Goal: Task Accomplishment & Management: Manage account settings

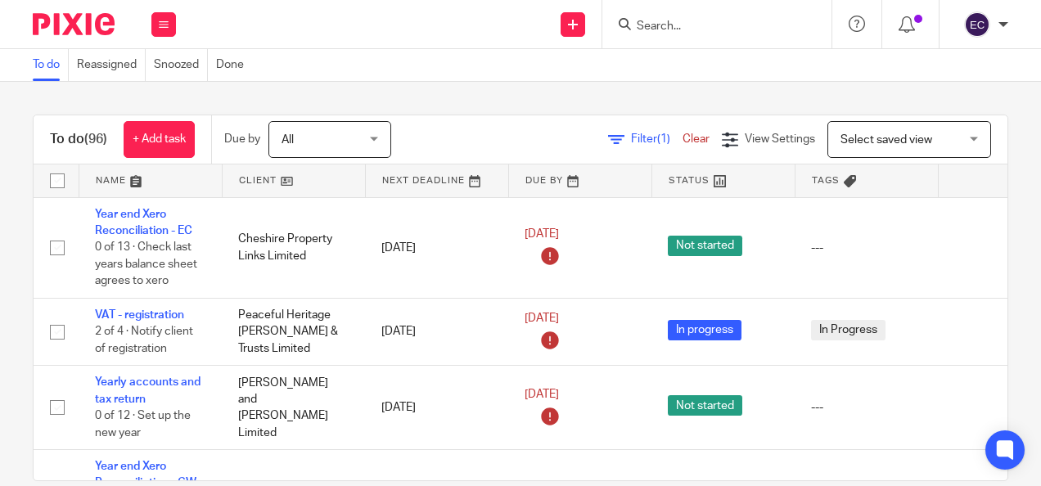
click at [680, 26] on input "Search" at bounding box center [708, 27] width 147 height 15
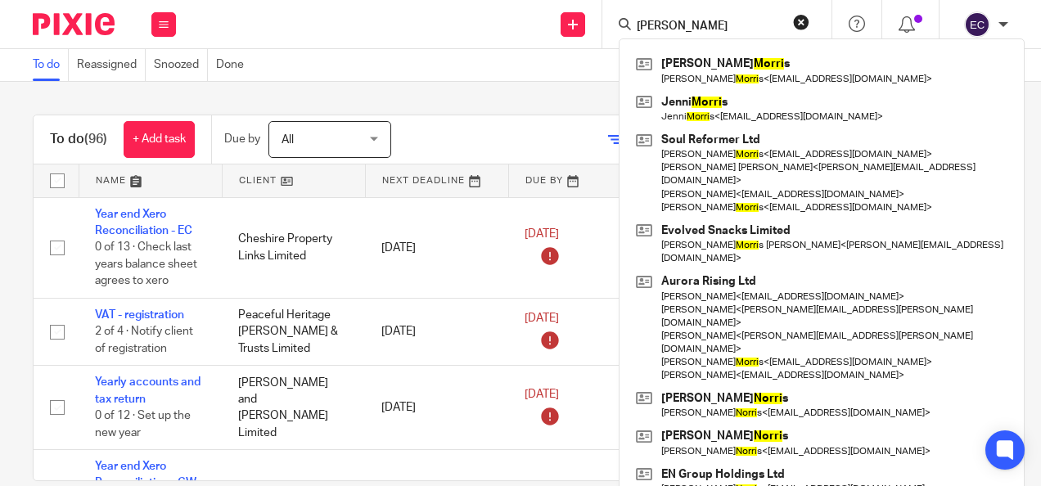
type input "morris"
click button "submit" at bounding box center [0, 0] width 0 height 0
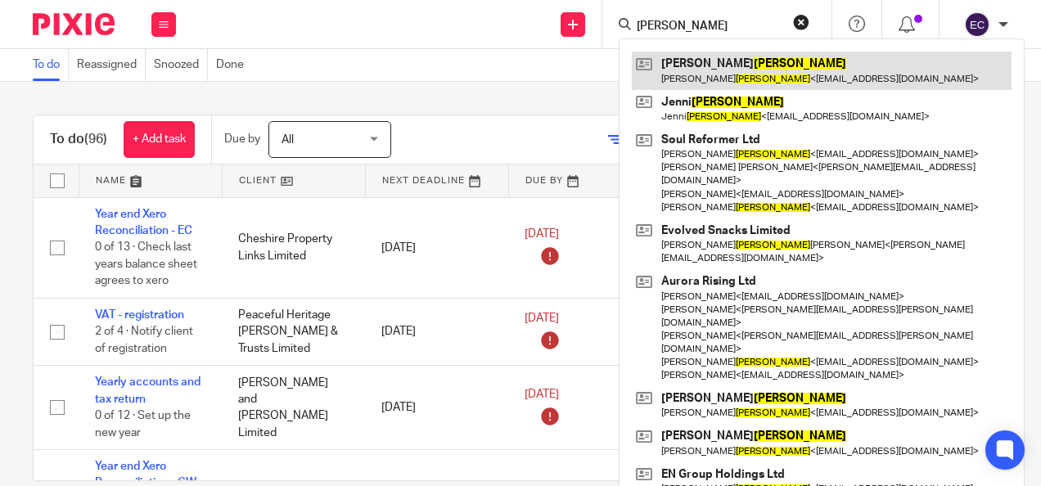
click at [703, 70] on link at bounding box center [822, 71] width 380 height 38
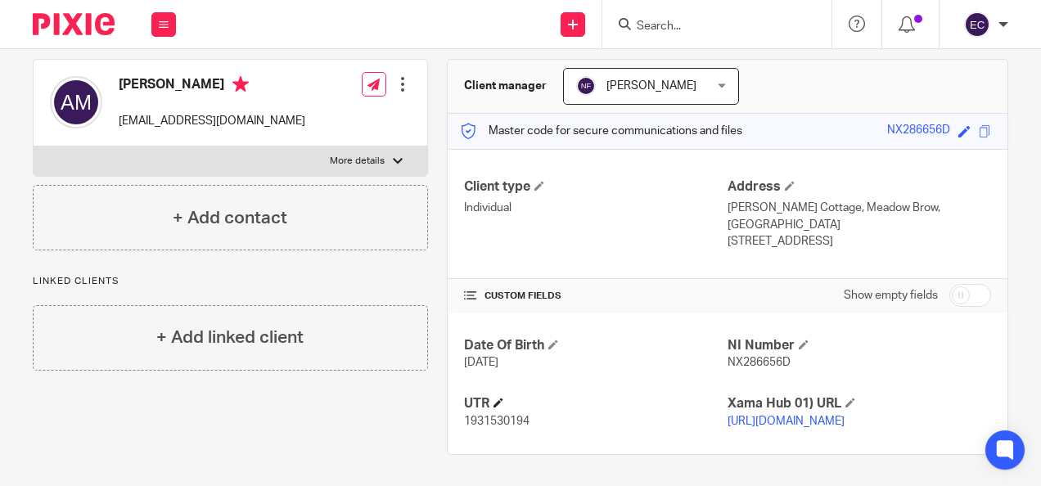
scroll to position [63, 0]
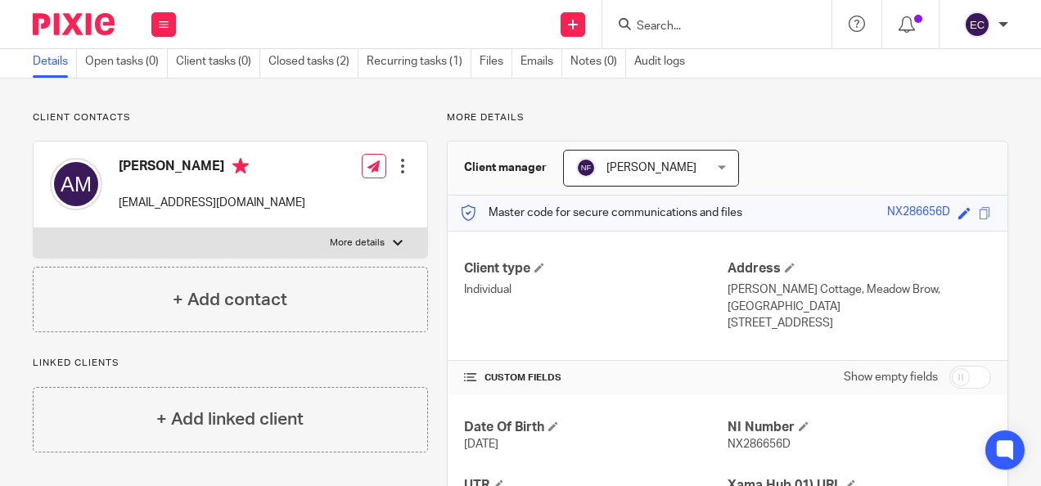
click at [676, 26] on input "Search" at bounding box center [708, 27] width 147 height 15
click at [708, 32] on input "Search" at bounding box center [708, 27] width 147 height 15
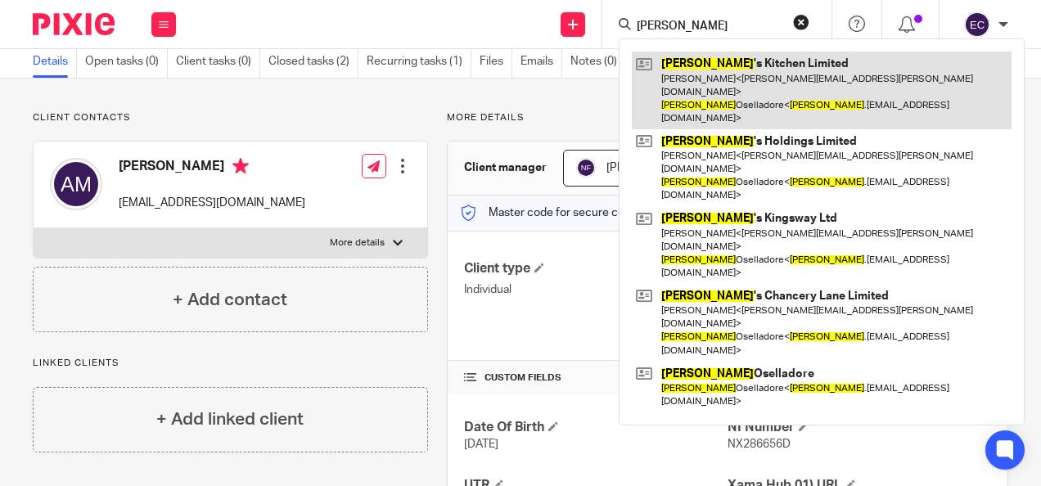
type input "[PERSON_NAME]"
click at [694, 66] on link at bounding box center [822, 91] width 380 height 78
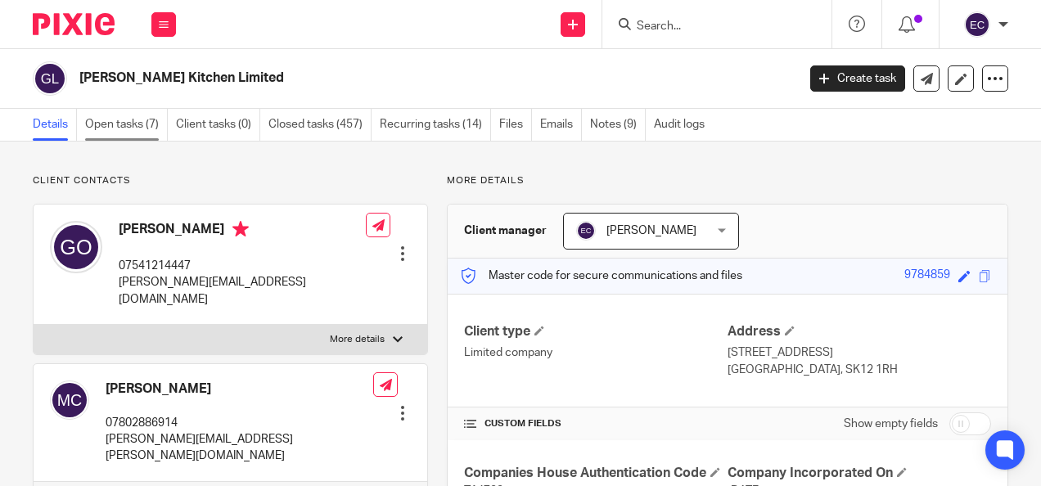
click at [123, 123] on link "Open tasks (7)" at bounding box center [126, 125] width 83 height 32
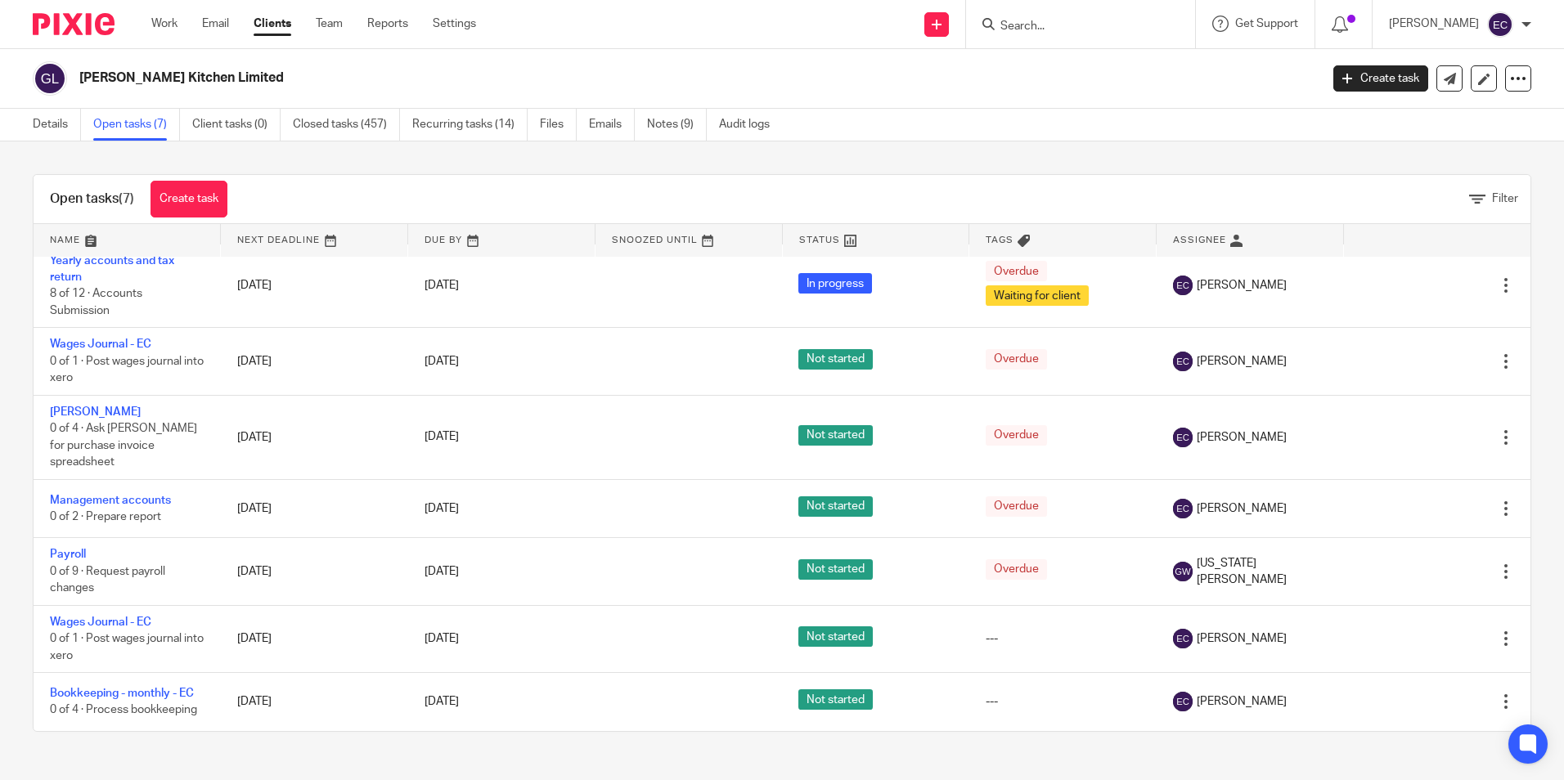
scroll to position [13, 0]
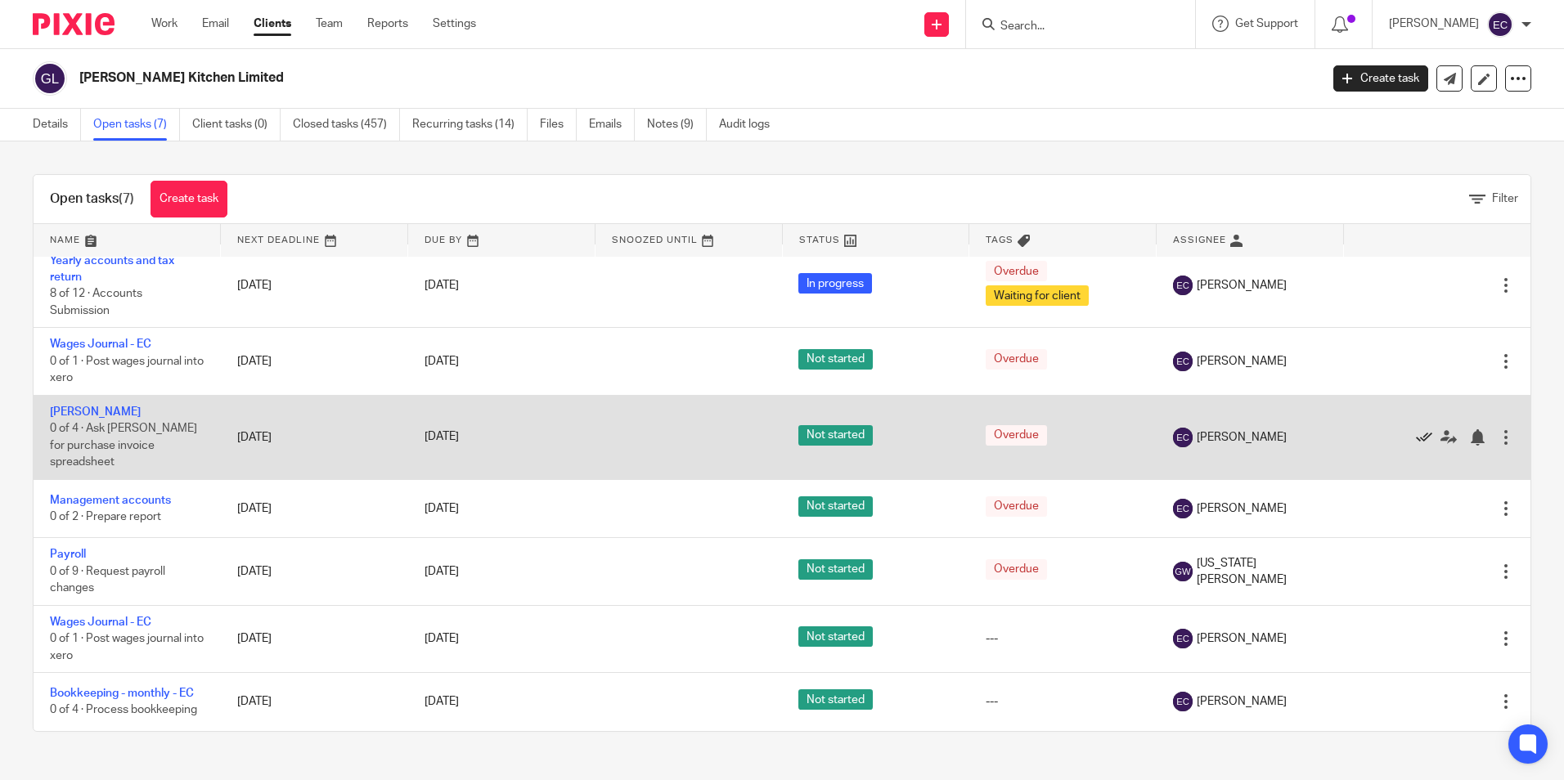
click at [1040, 437] on icon at bounding box center [1424, 437] width 16 height 16
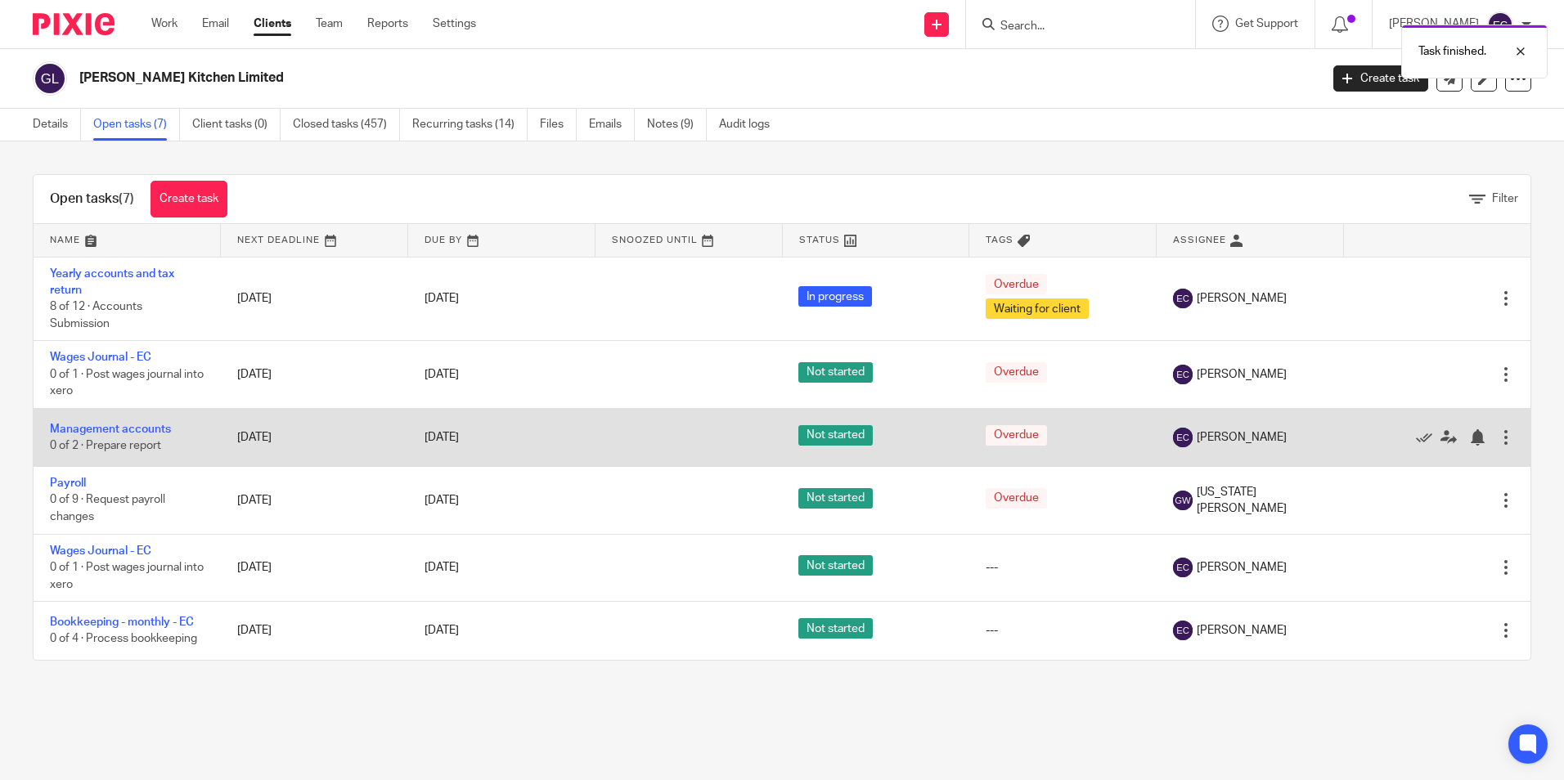
scroll to position [0, 0]
click at [143, 431] on link "Management accounts" at bounding box center [110, 429] width 121 height 11
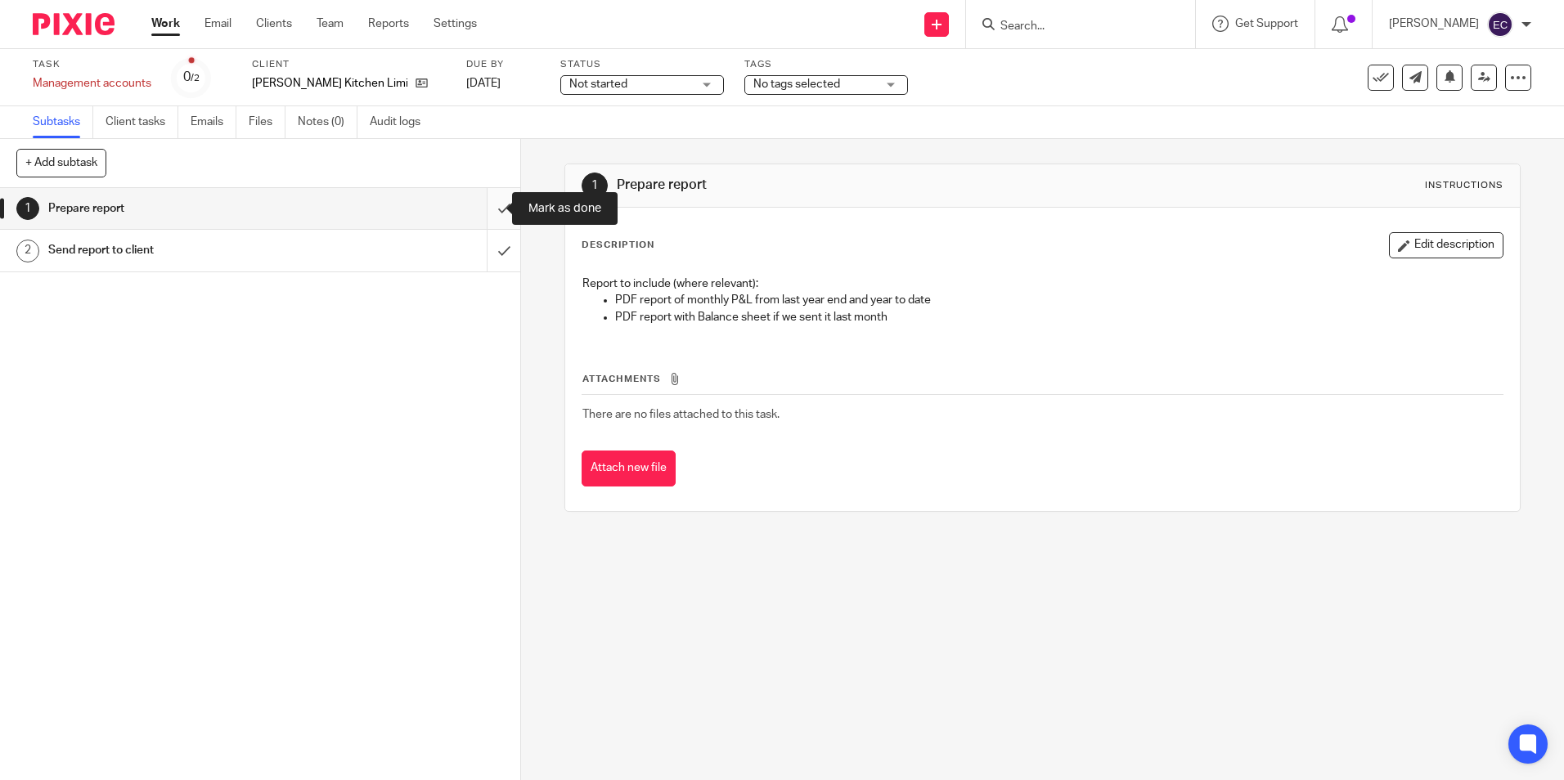
click at [490, 203] on input "submit" at bounding box center [260, 208] width 520 height 41
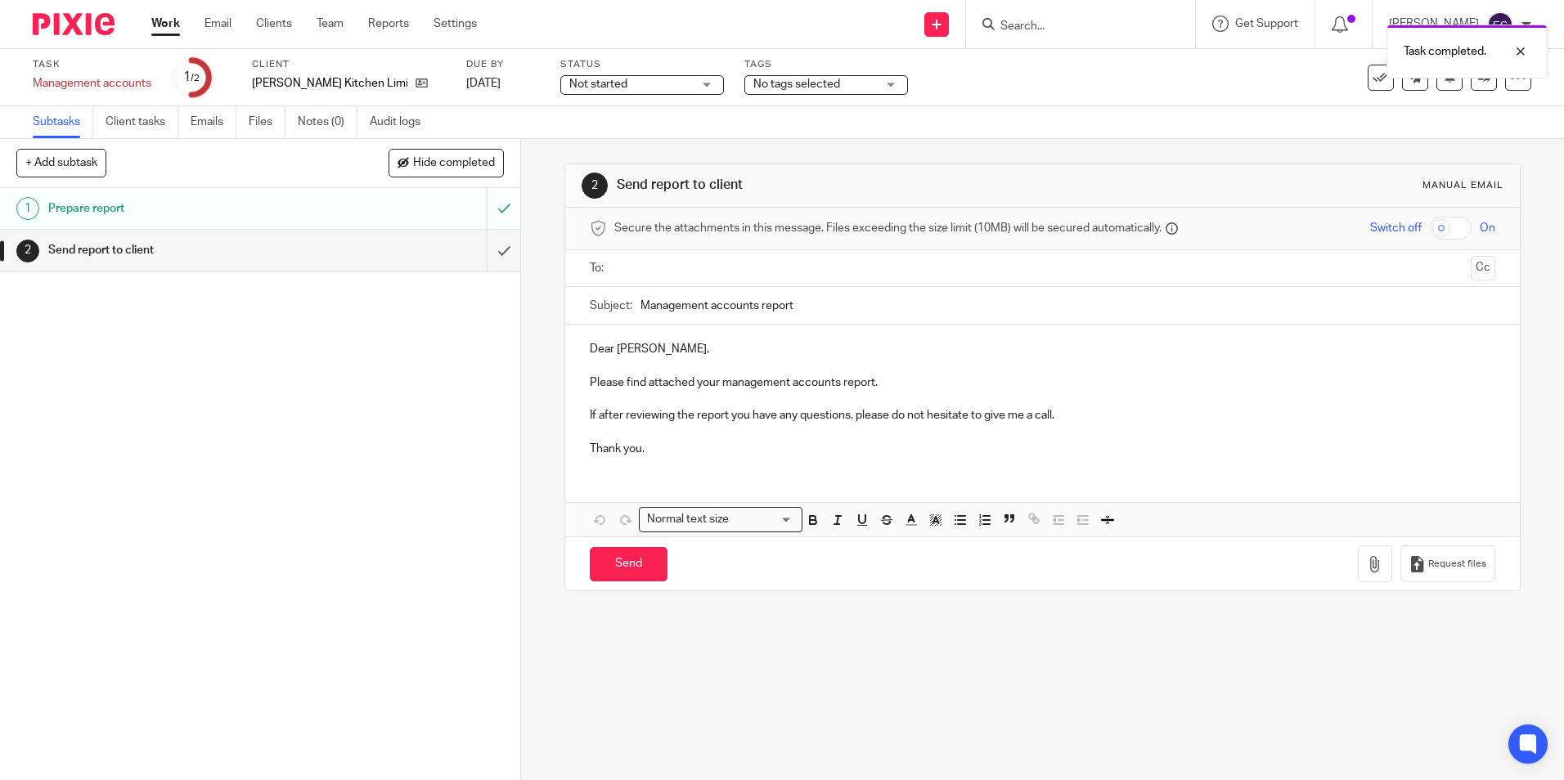
click at [634, 266] on input "text" at bounding box center [1041, 268] width 843 height 19
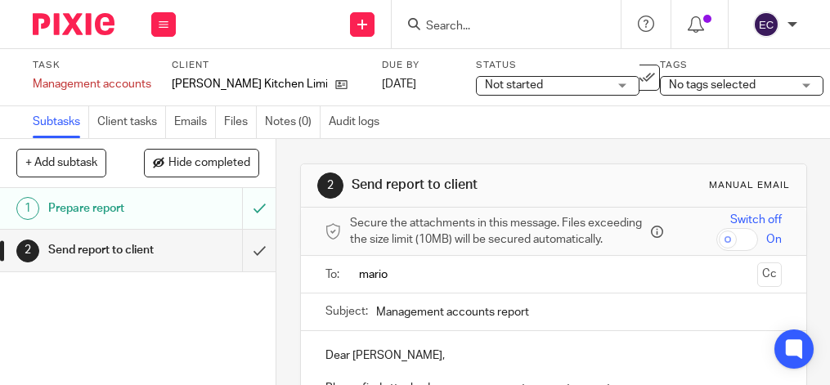
type input "mario"
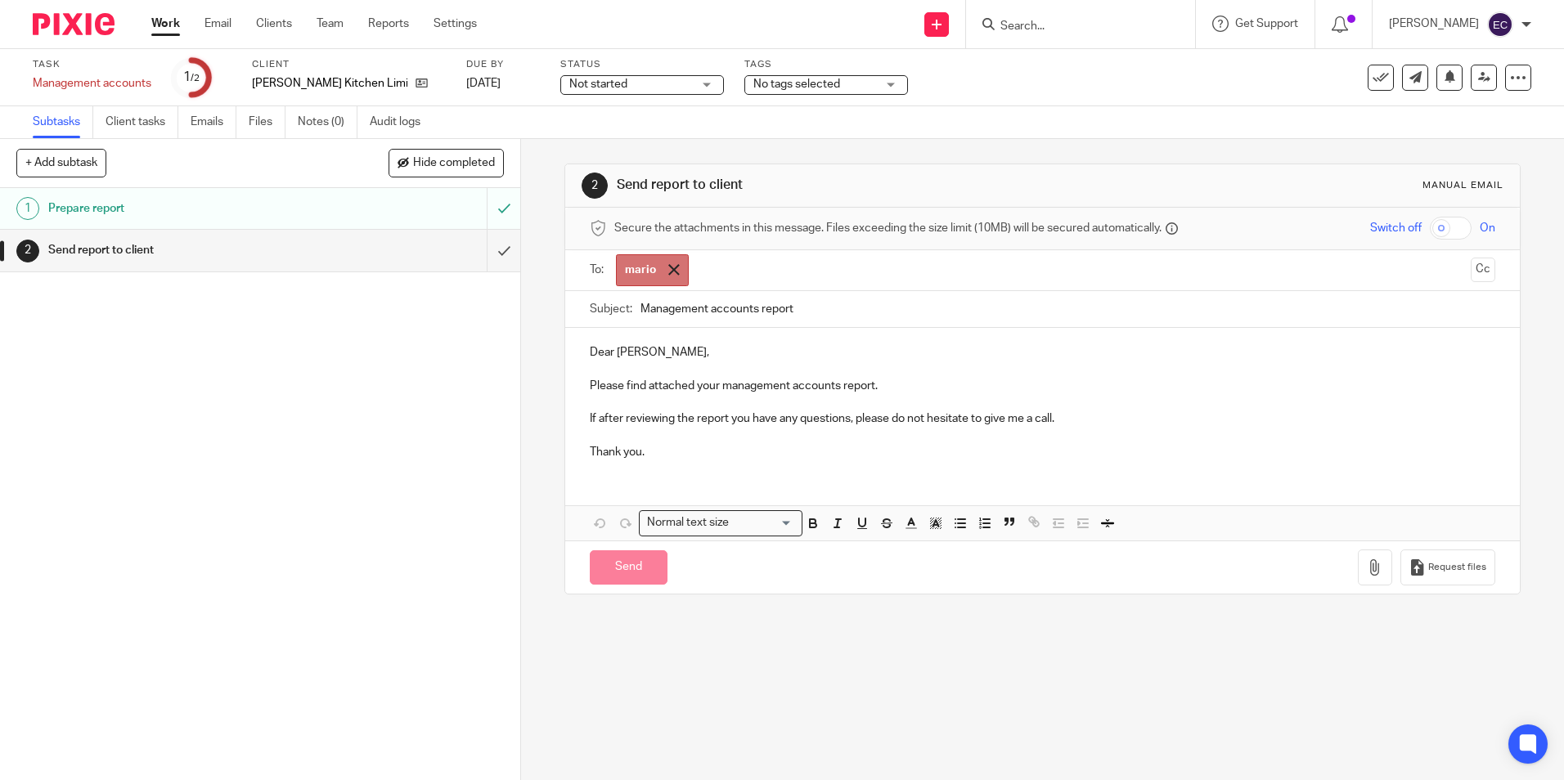
click at [670, 267] on span at bounding box center [673, 269] width 11 height 11
drag, startPoint x: 614, startPoint y: 267, endPoint x: 637, endPoint y: 265, distance: 23.0
click at [637, 265] on input "text" at bounding box center [1041, 268] width 843 height 19
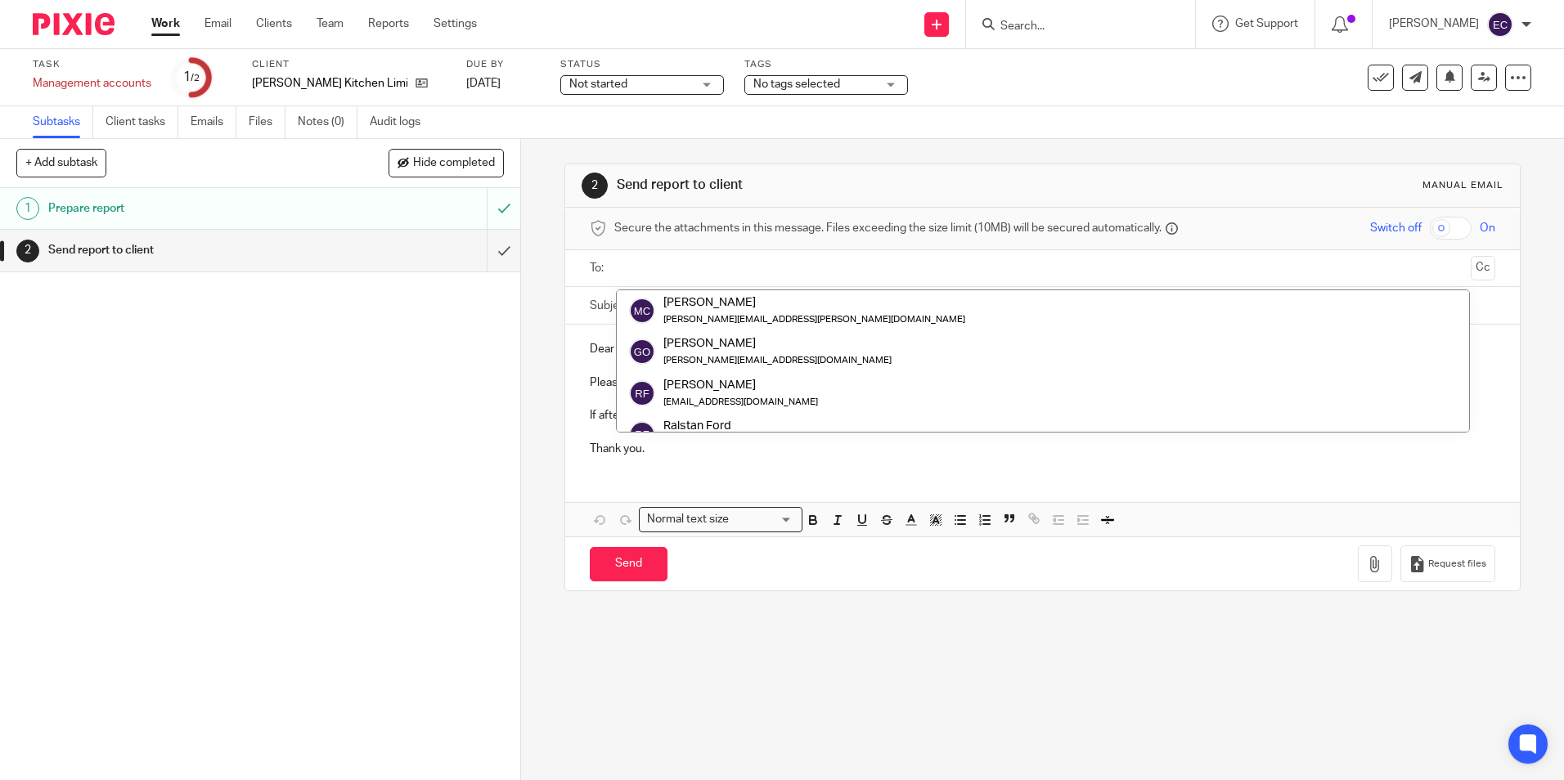
paste input ""Mario Sgueglia" <mario@mariosgueglia.it>"
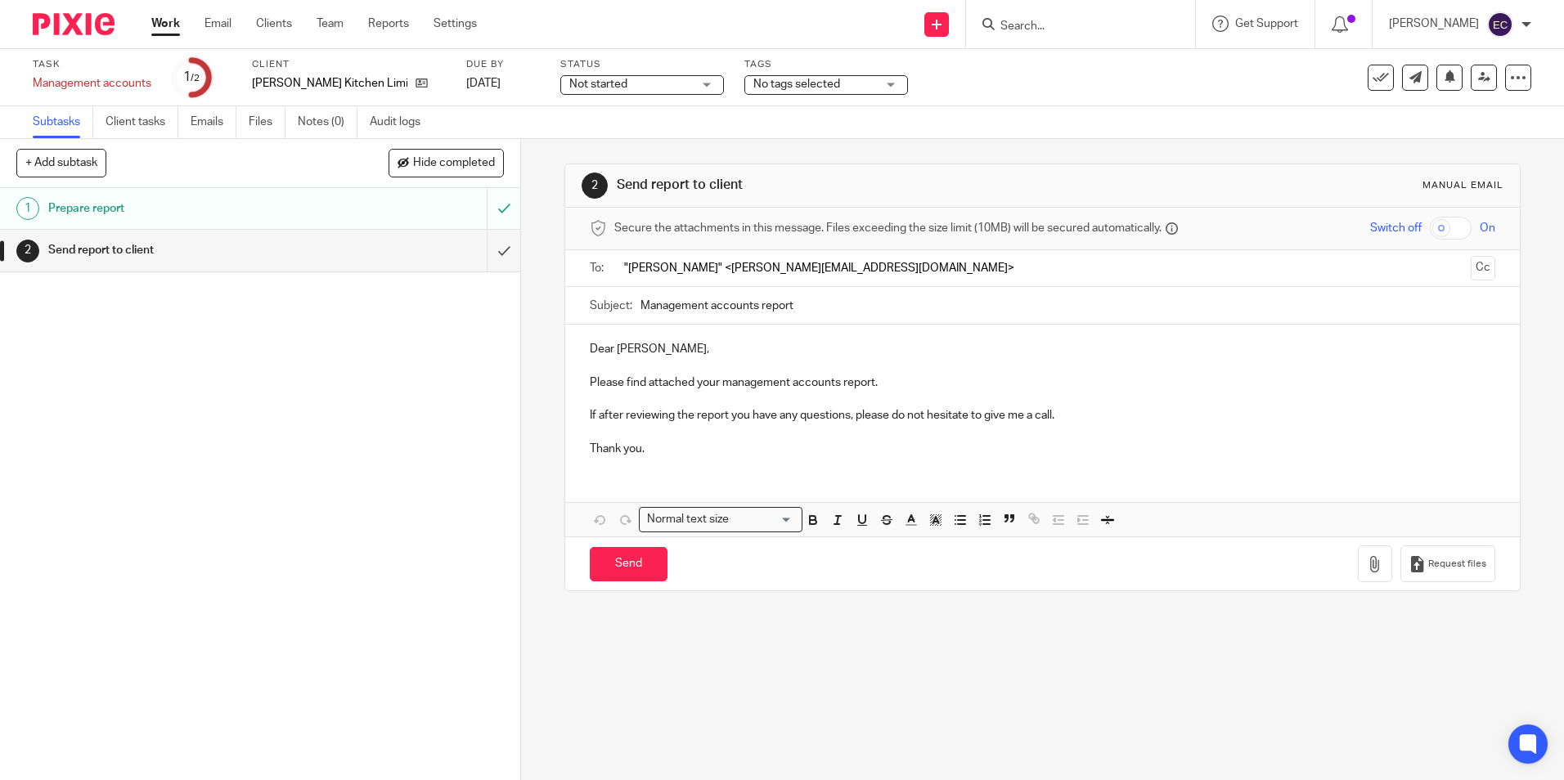
click at [708, 268] on input ""Mario Sgueglia" <mario@mariosgueglia.it>" at bounding box center [1041, 268] width 843 height 19
click at [806, 265] on input "mario@mariosgueglia.it>" at bounding box center [1041, 268] width 843 height 19
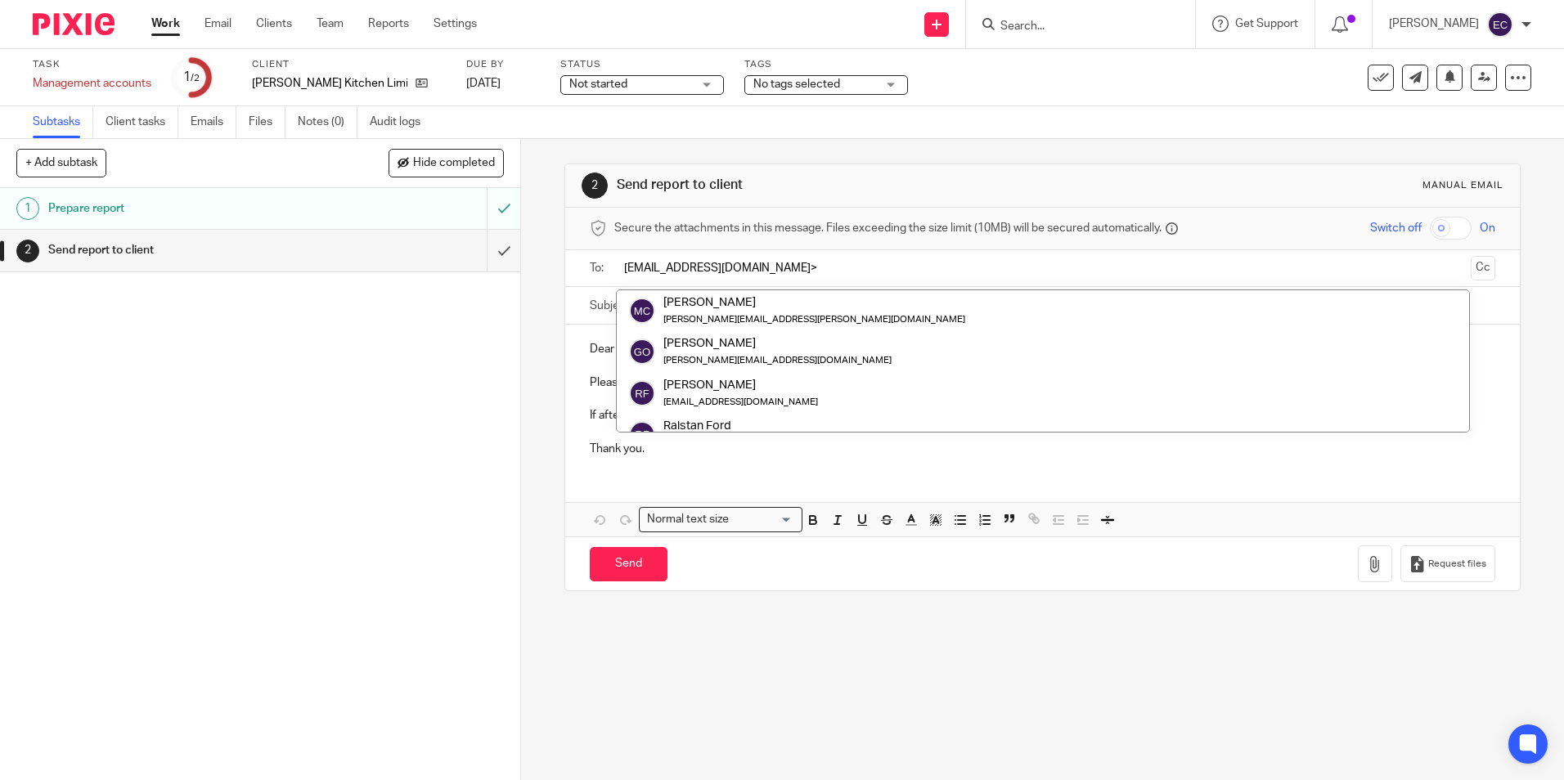
type input "mario@mariosgueglia.it"
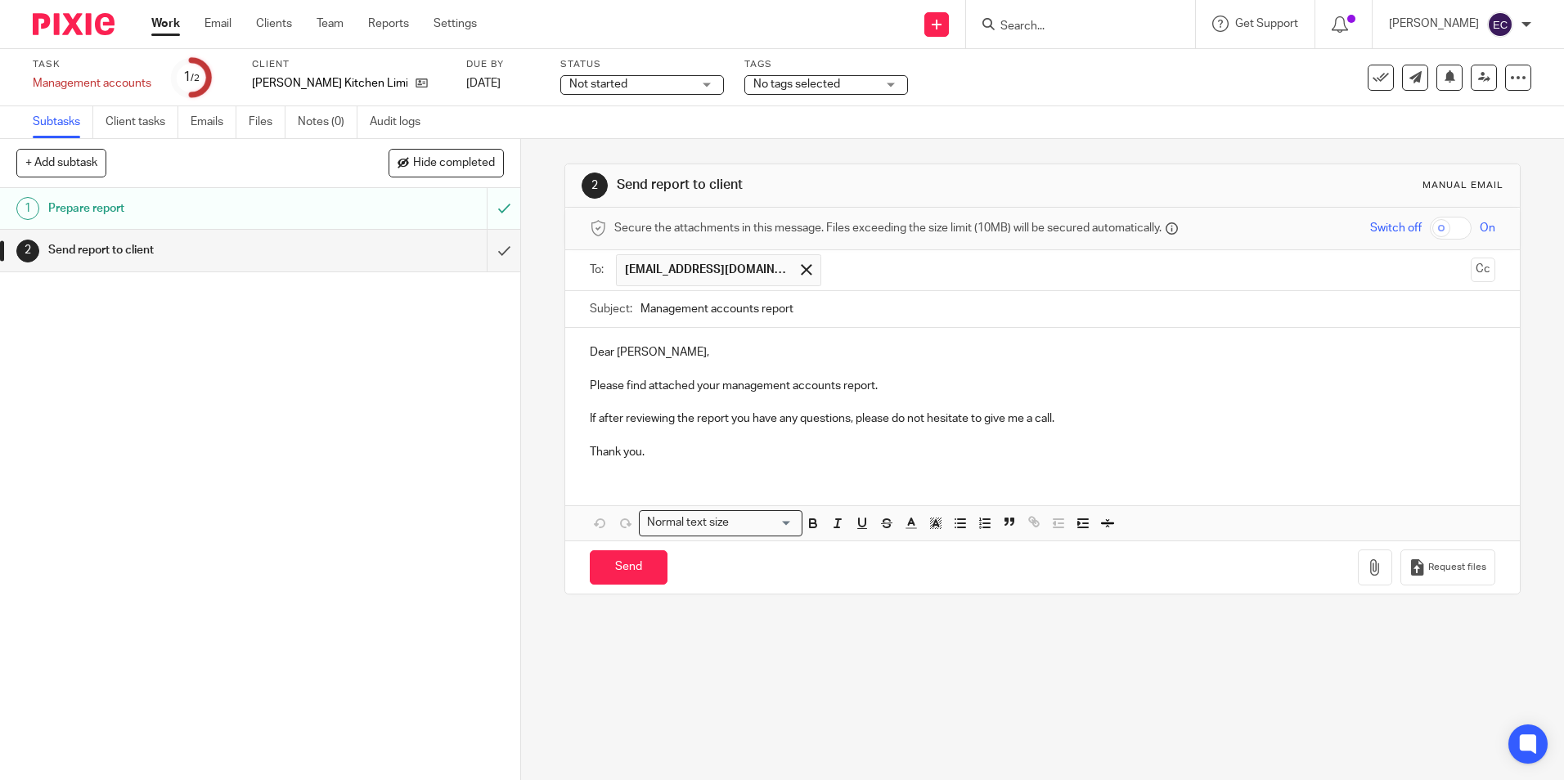
click at [720, 349] on p "Dear Guido," at bounding box center [1042, 352] width 905 height 16
drag, startPoint x: 698, startPoint y: 355, endPoint x: 583, endPoint y: 350, distance: 114.6
click at [583, 350] on div "Dear Guido, Please find attached your management accounts report. If after revi…" at bounding box center [1042, 400] width 954 height 145
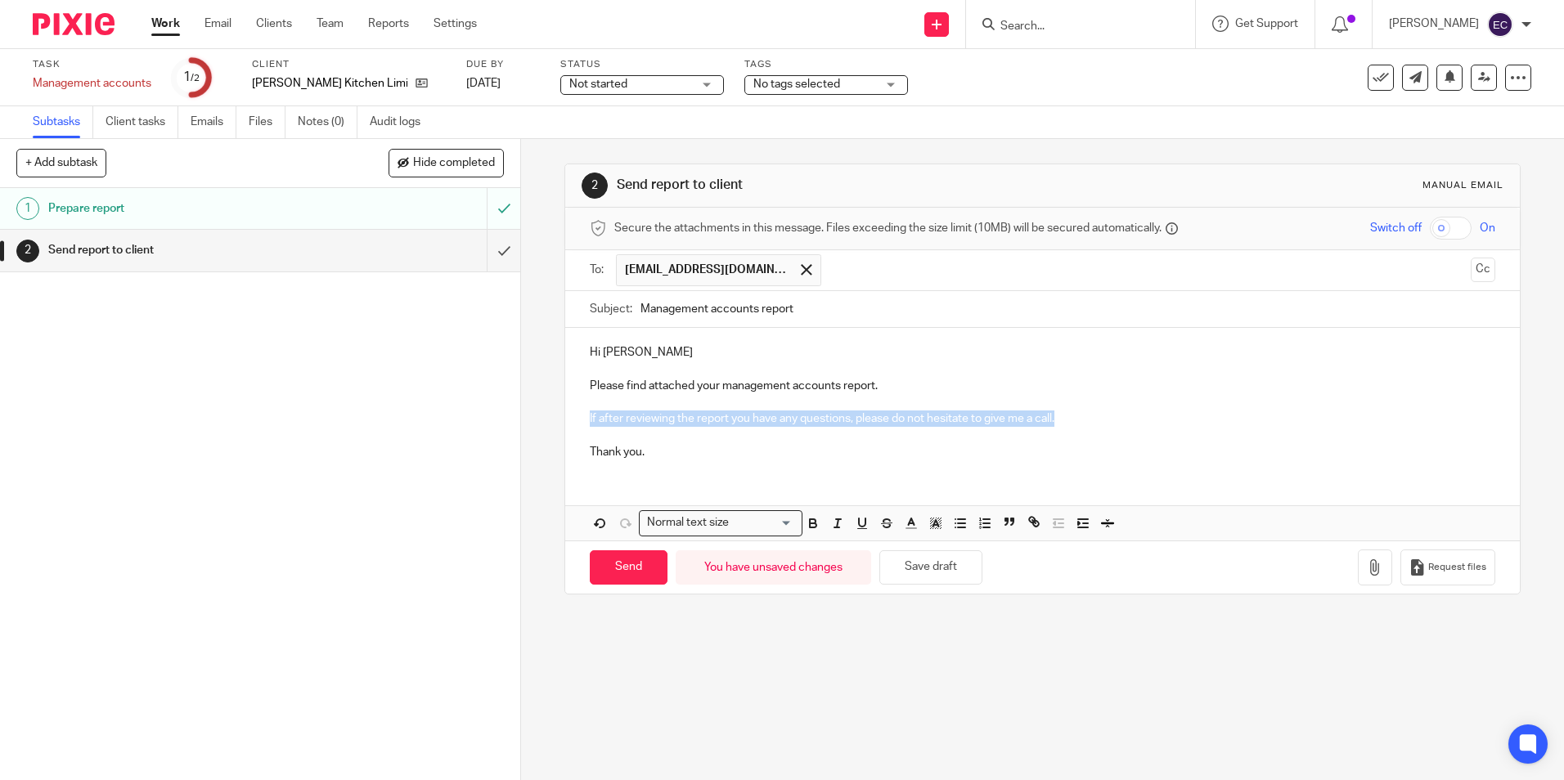
drag, startPoint x: 585, startPoint y: 416, endPoint x: 1056, endPoint y: 419, distance: 471.2
click at [1056, 419] on p "If after reviewing the report you have any questions, please do not hesitate to…" at bounding box center [1042, 419] width 905 height 16
drag, startPoint x: 650, startPoint y: 449, endPoint x: 591, endPoint y: 456, distance: 60.2
click at [593, 456] on p "Thank you." at bounding box center [1042, 452] width 905 height 16
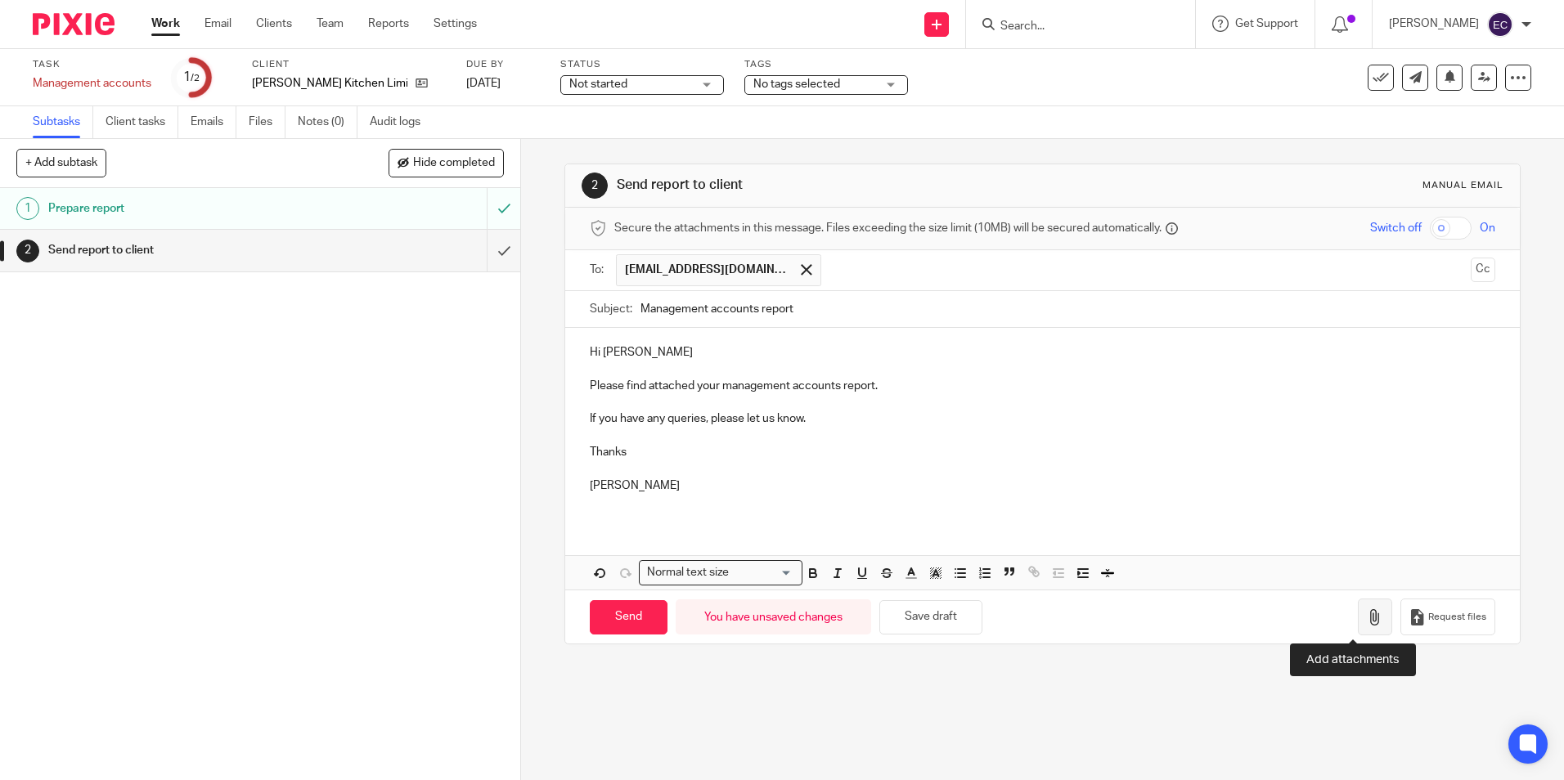
click at [1358, 627] on button "button" at bounding box center [1375, 617] width 34 height 37
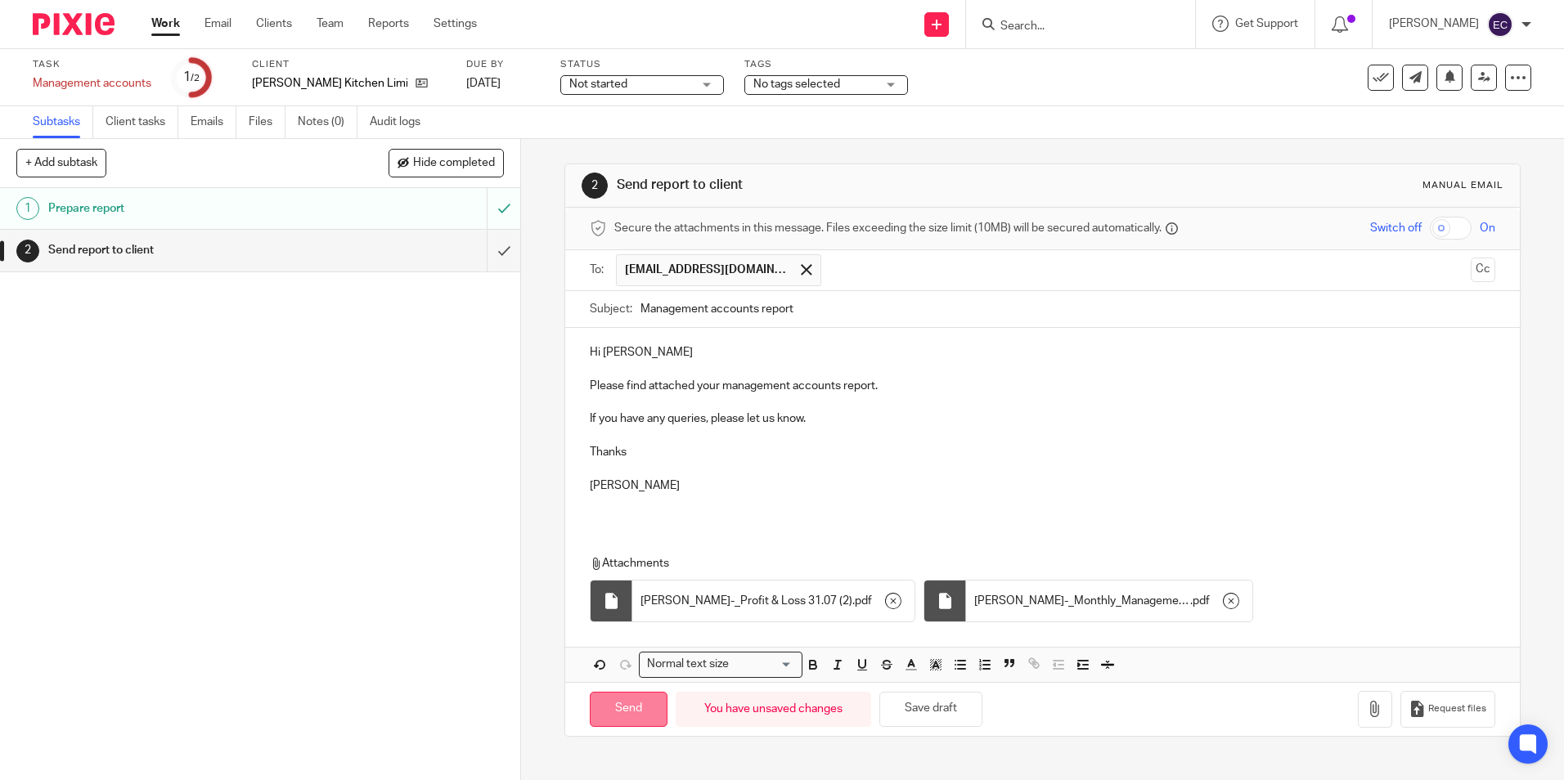
click at [608, 707] on input "Send" at bounding box center [629, 709] width 78 height 35
type input "Sent"
click at [165, 31] on link "Work" at bounding box center [165, 24] width 29 height 16
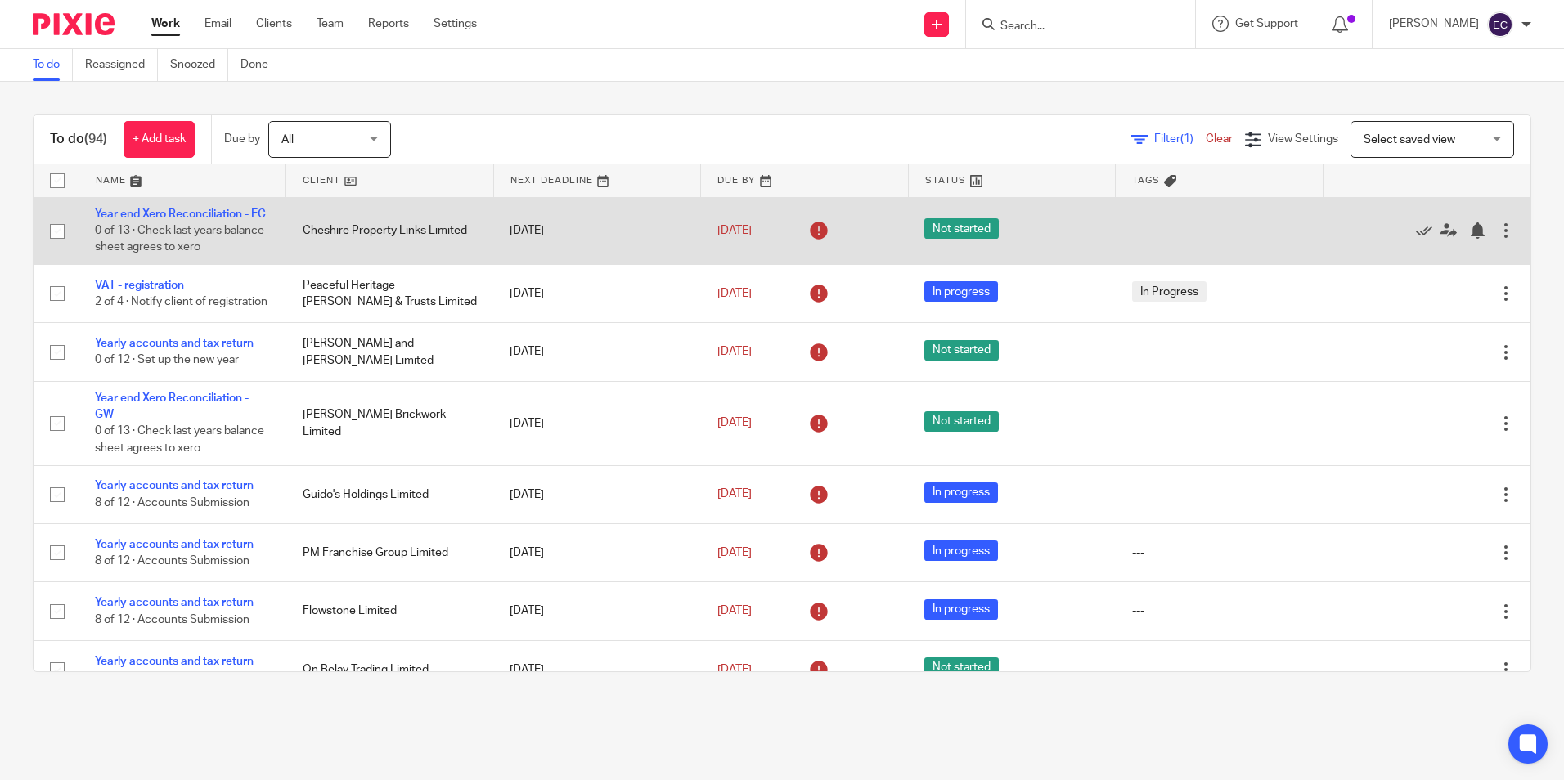
drag, startPoint x: 190, startPoint y: 215, endPoint x: 214, endPoint y: 224, distance: 25.4
click at [190, 215] on link "Year end Xero Reconciliation - EC" at bounding box center [180, 214] width 171 height 11
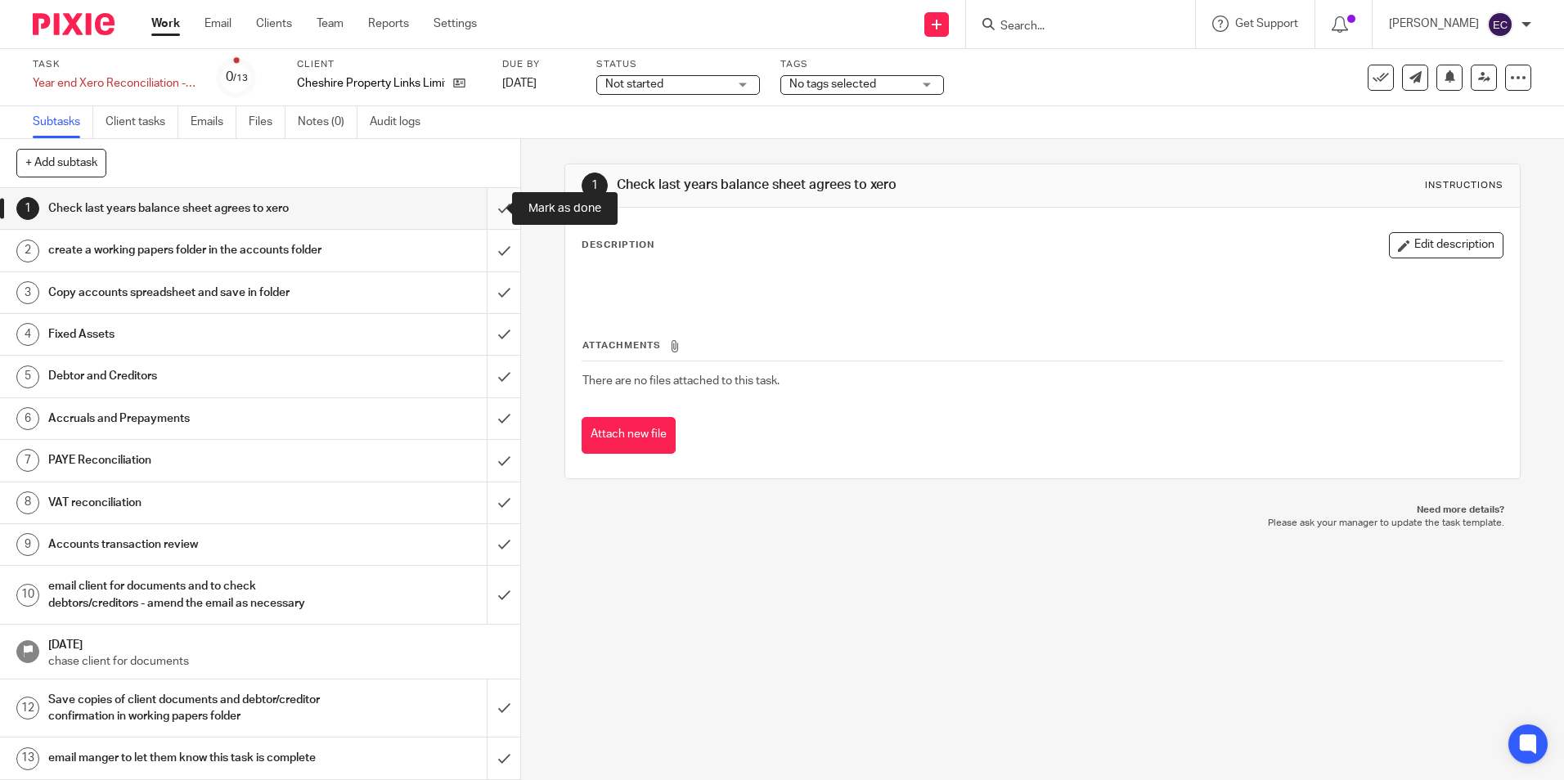
click at [488, 209] on input "submit" at bounding box center [260, 208] width 520 height 41
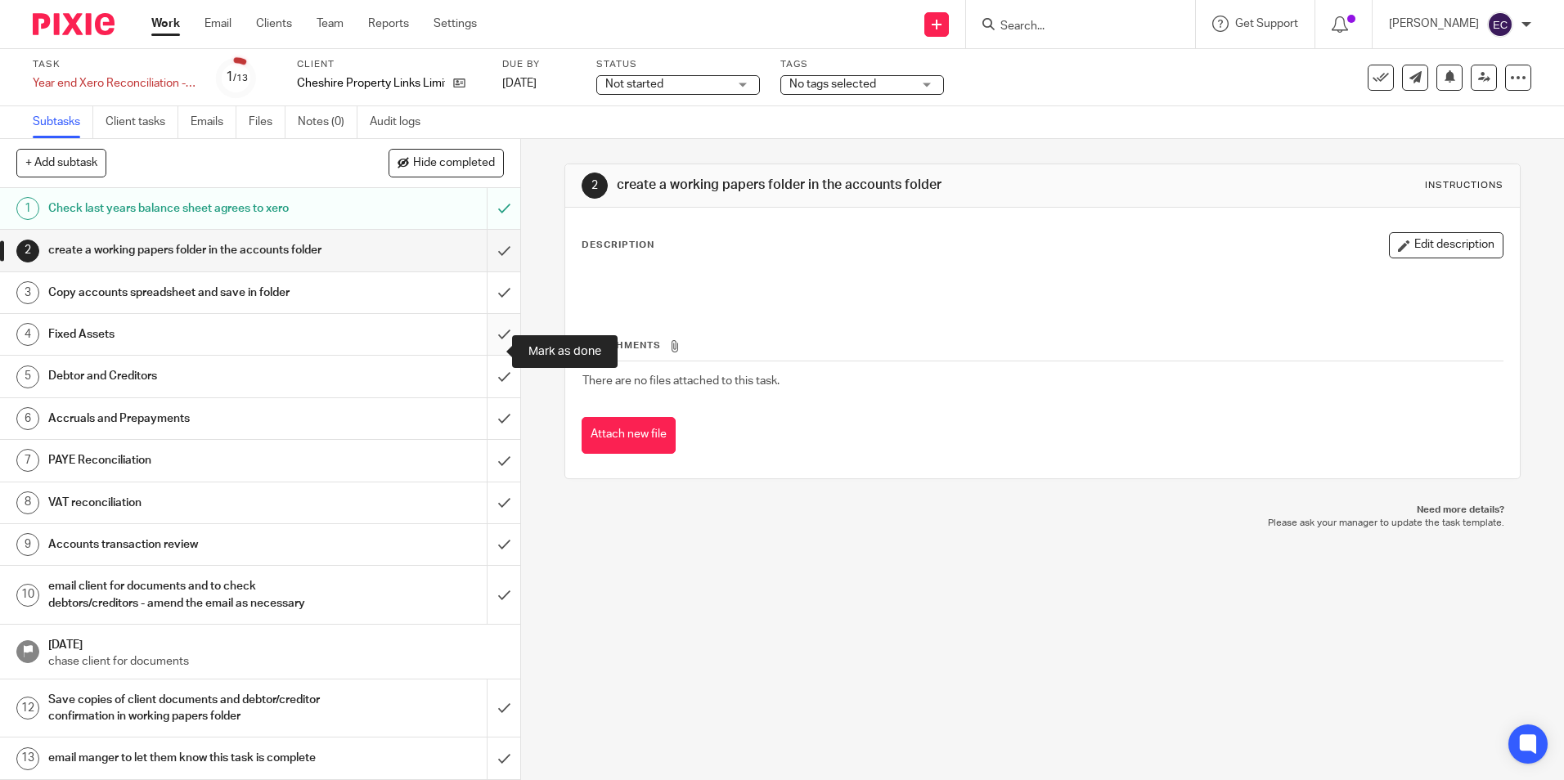
click at [483, 349] on input "submit" at bounding box center [260, 334] width 520 height 41
click at [1063, 31] on input "Search" at bounding box center [1072, 27] width 147 height 15
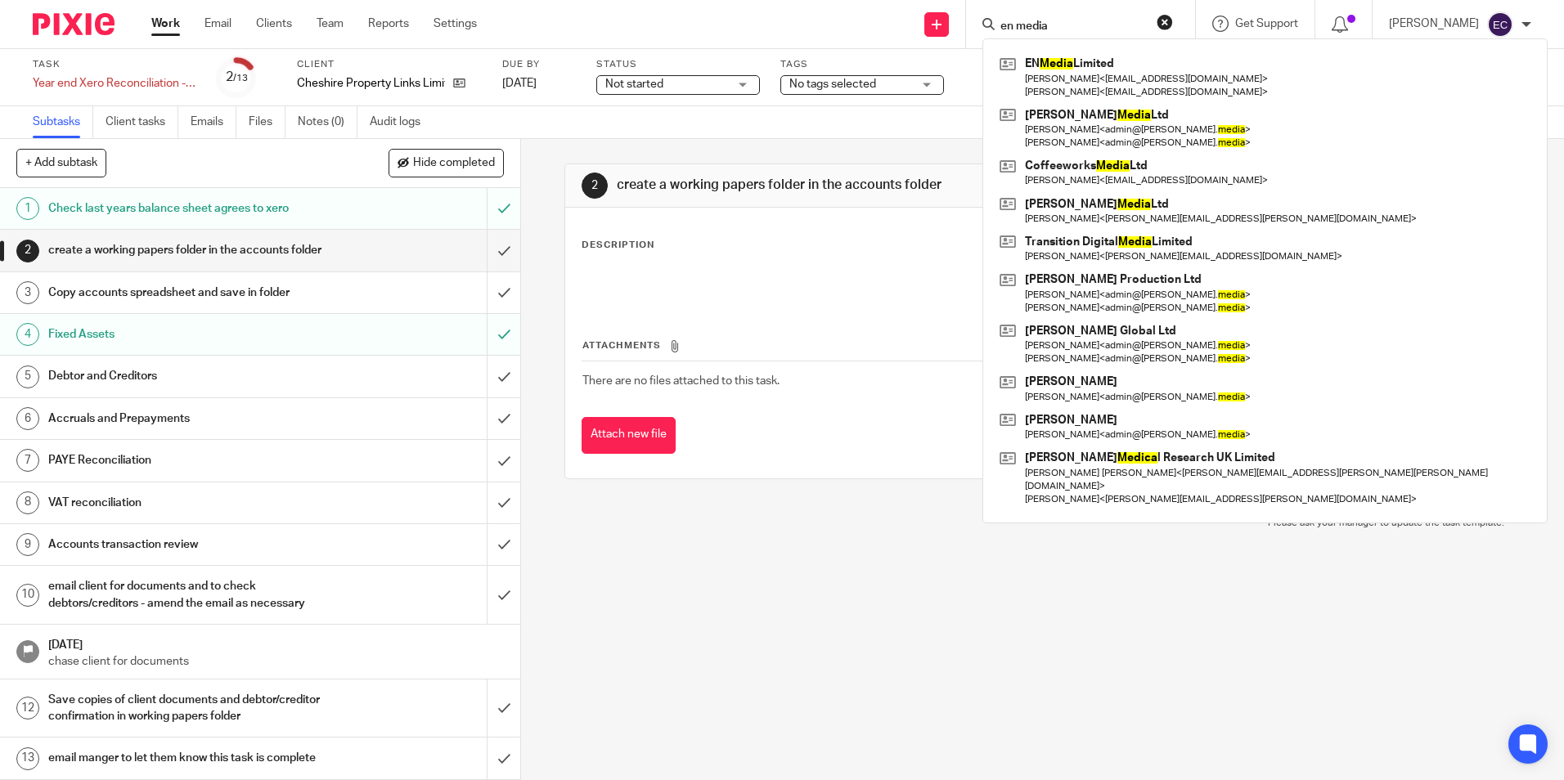
type input "en media"
click button "submit" at bounding box center [0, 0] width 0 height 0
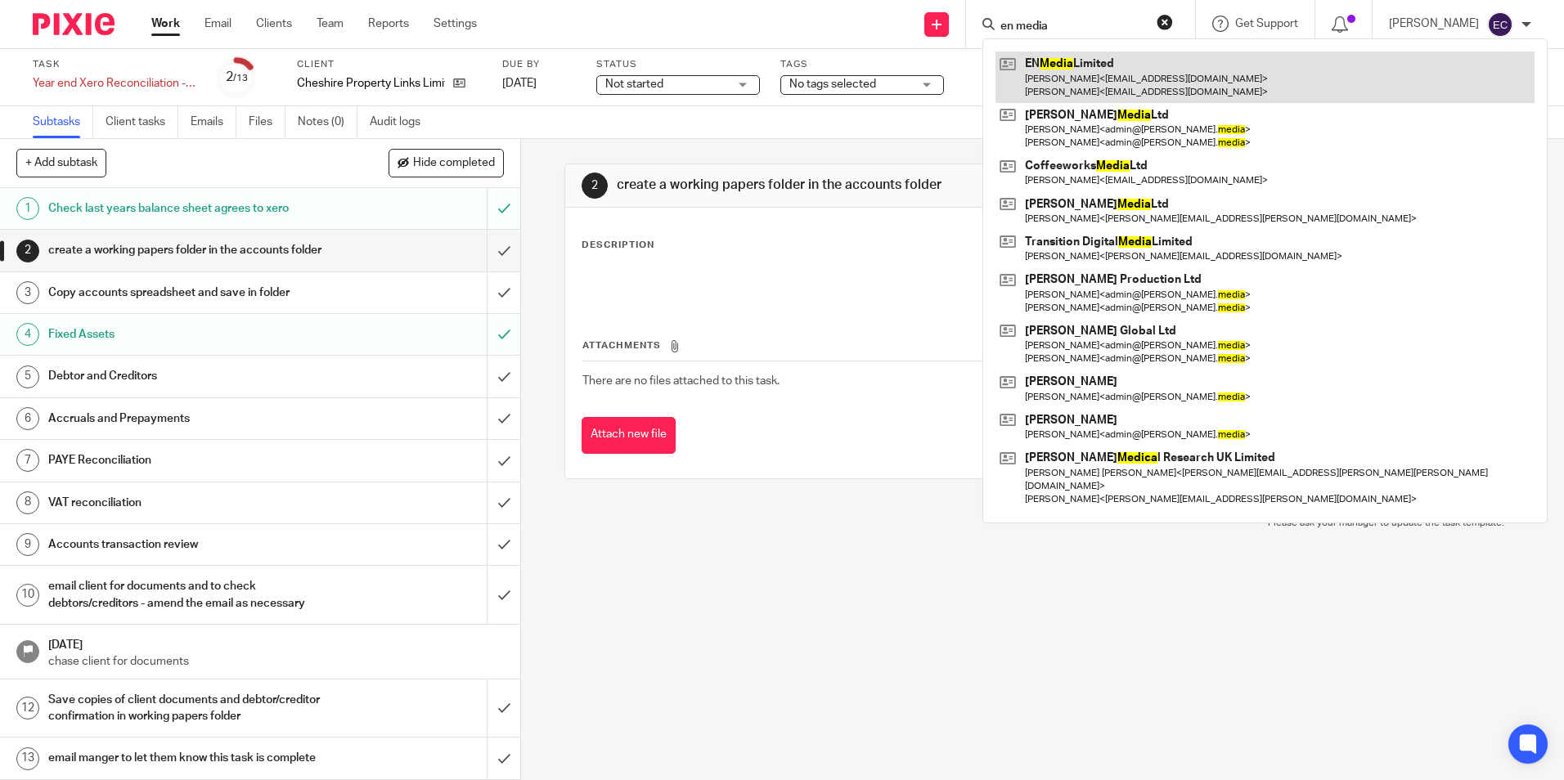
click at [1071, 72] on link at bounding box center [1265, 77] width 539 height 51
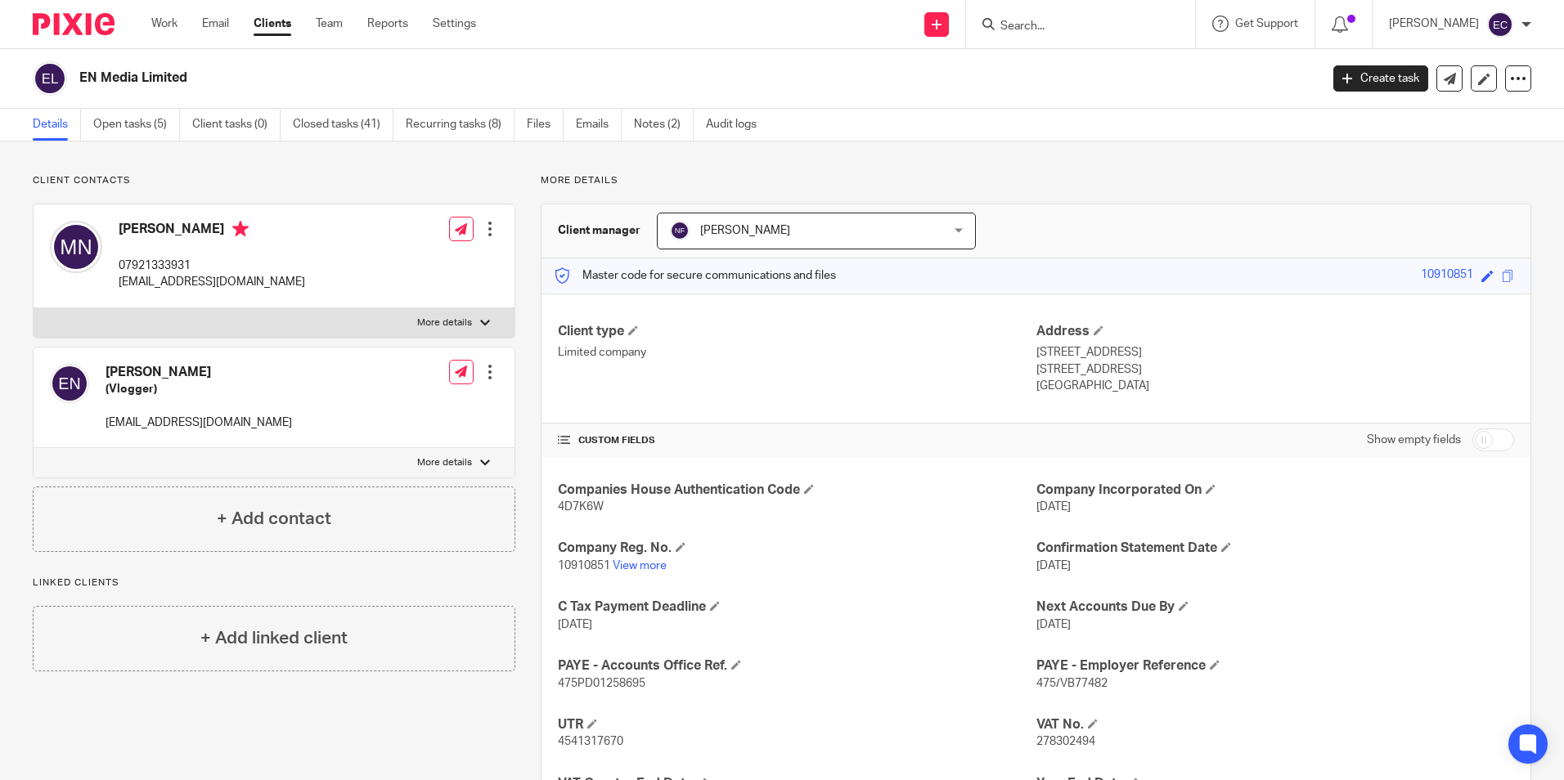
click at [1017, 32] on input "Search" at bounding box center [1072, 27] width 147 height 15
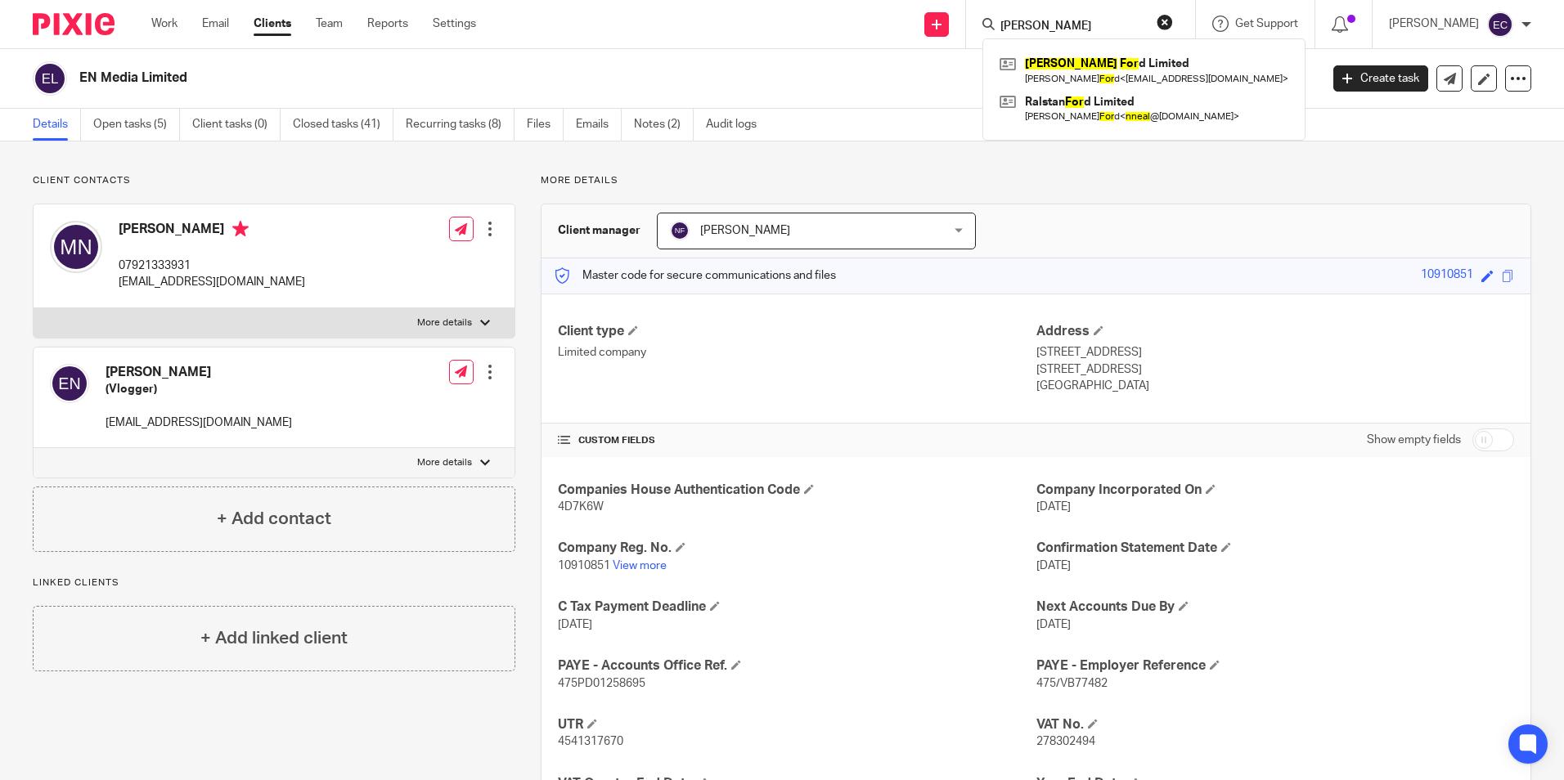
type input "neal ford"
click button "submit" at bounding box center [0, 0] width 0 height 0
click at [1095, 52] on link at bounding box center [1144, 71] width 297 height 38
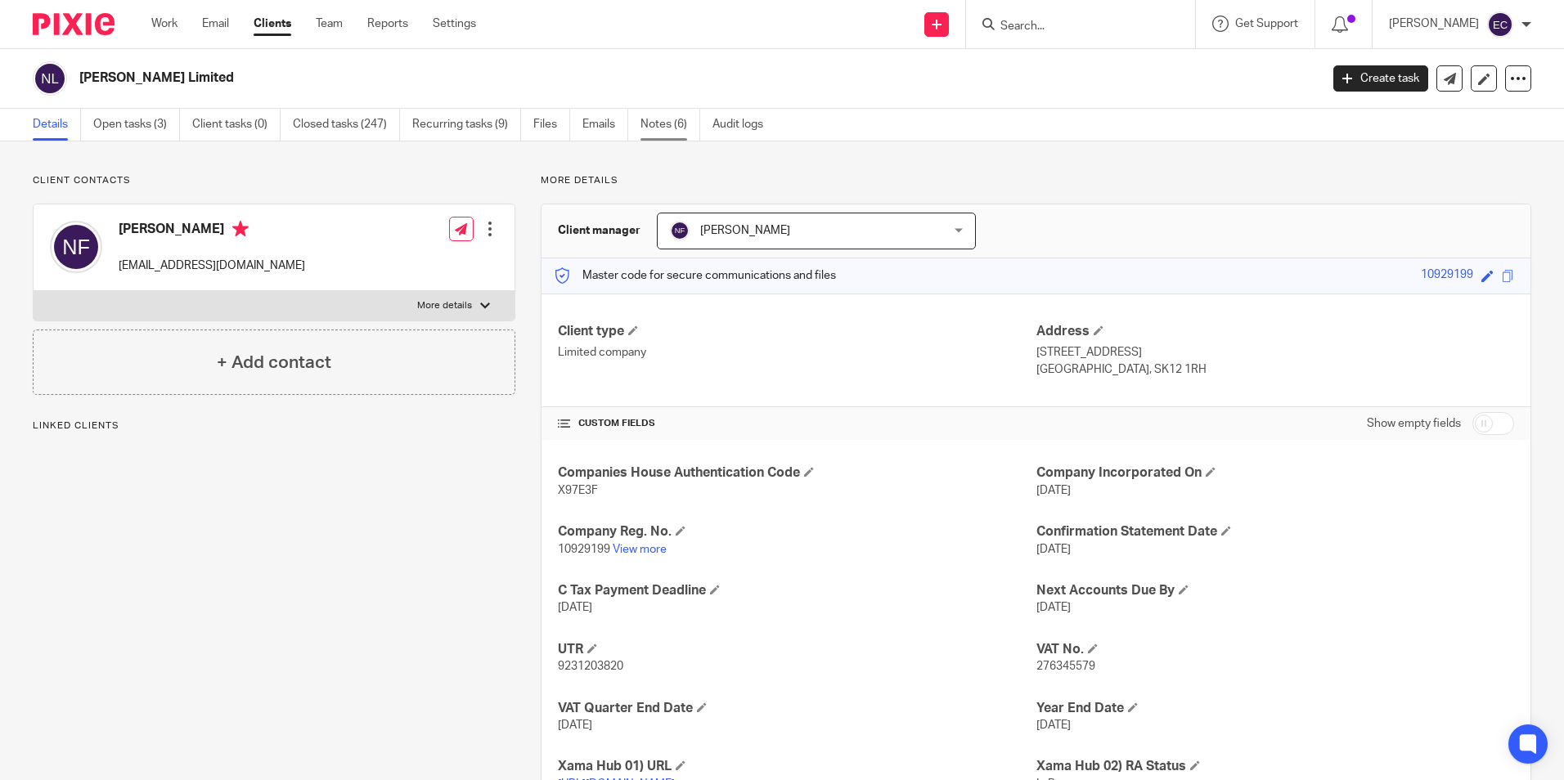
click at [669, 129] on link "Notes (6)" at bounding box center [671, 125] width 60 height 32
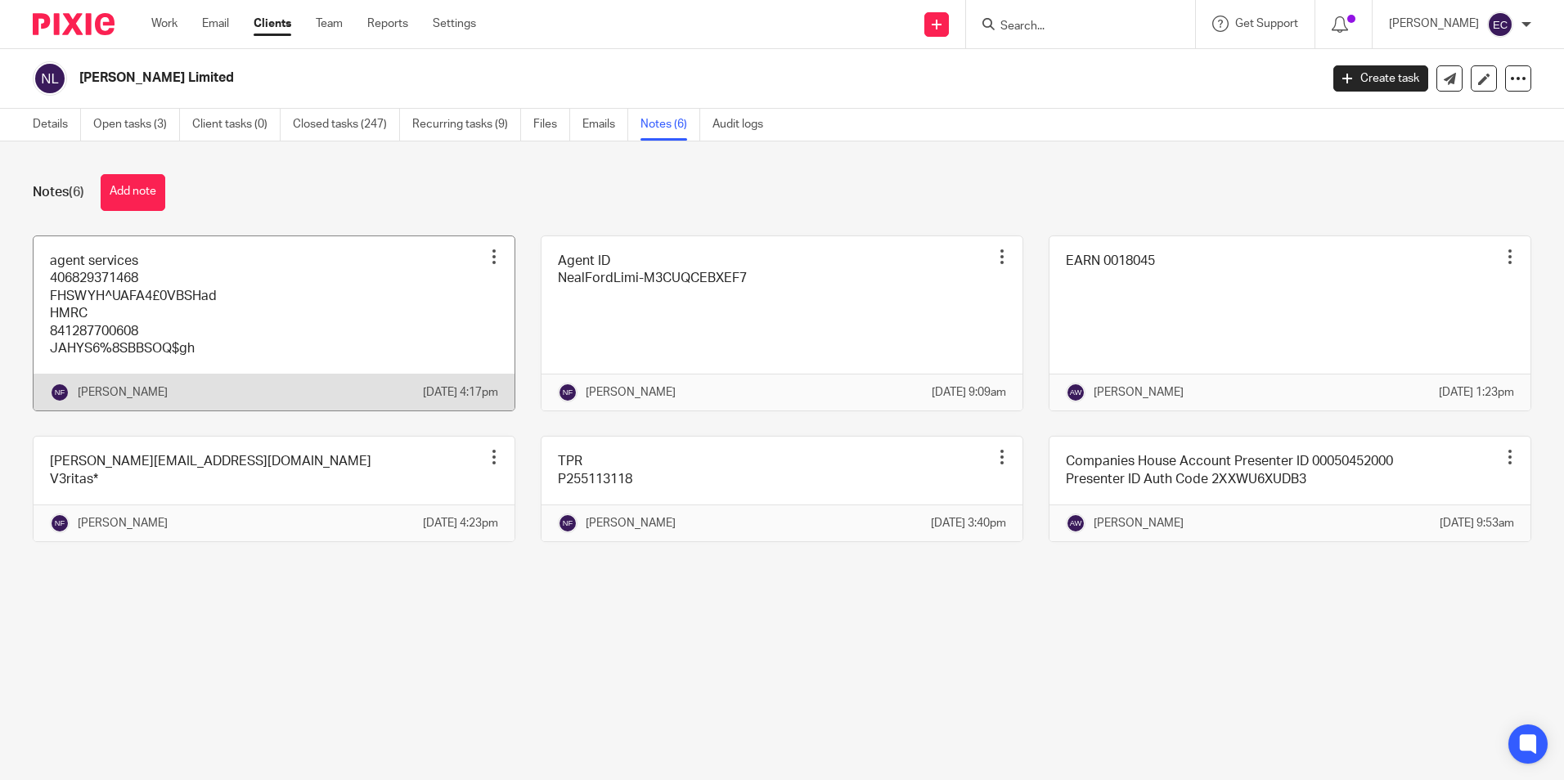
click at [259, 326] on link at bounding box center [274, 323] width 481 height 175
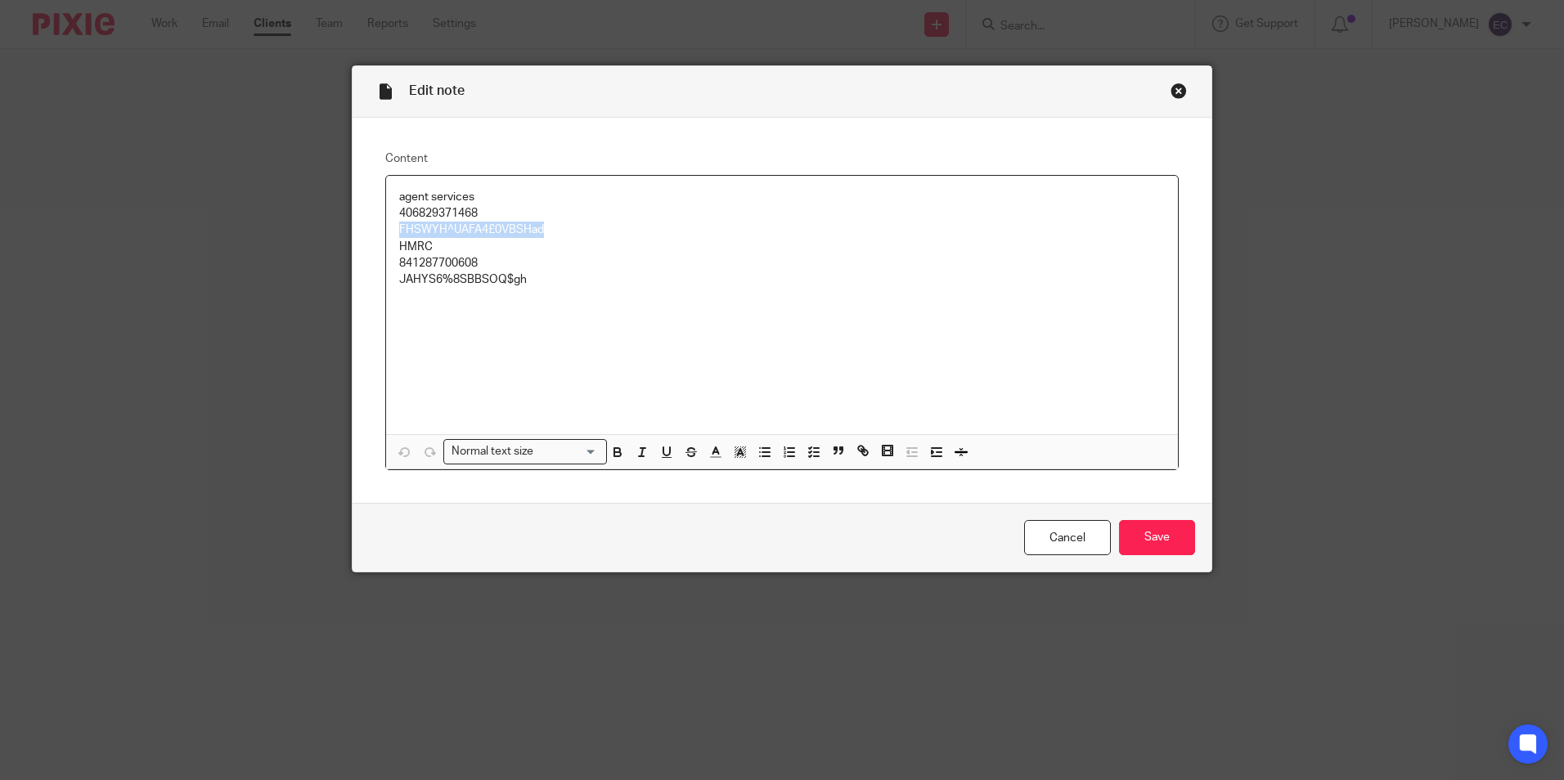
drag, startPoint x: 537, startPoint y: 225, endPoint x: 391, endPoint y: 231, distance: 145.7
click at [391, 231] on div "agent services 406829371468 FHSWYH^UAFA4£0VBSHad HMRC 841287700608 JAHYS6%8SBBS…" at bounding box center [782, 305] width 792 height 259
copy p "FHSWYH^UAFA4£0VBSHad"
click at [1174, 92] on div "Close this dialog window" at bounding box center [1179, 91] width 16 height 16
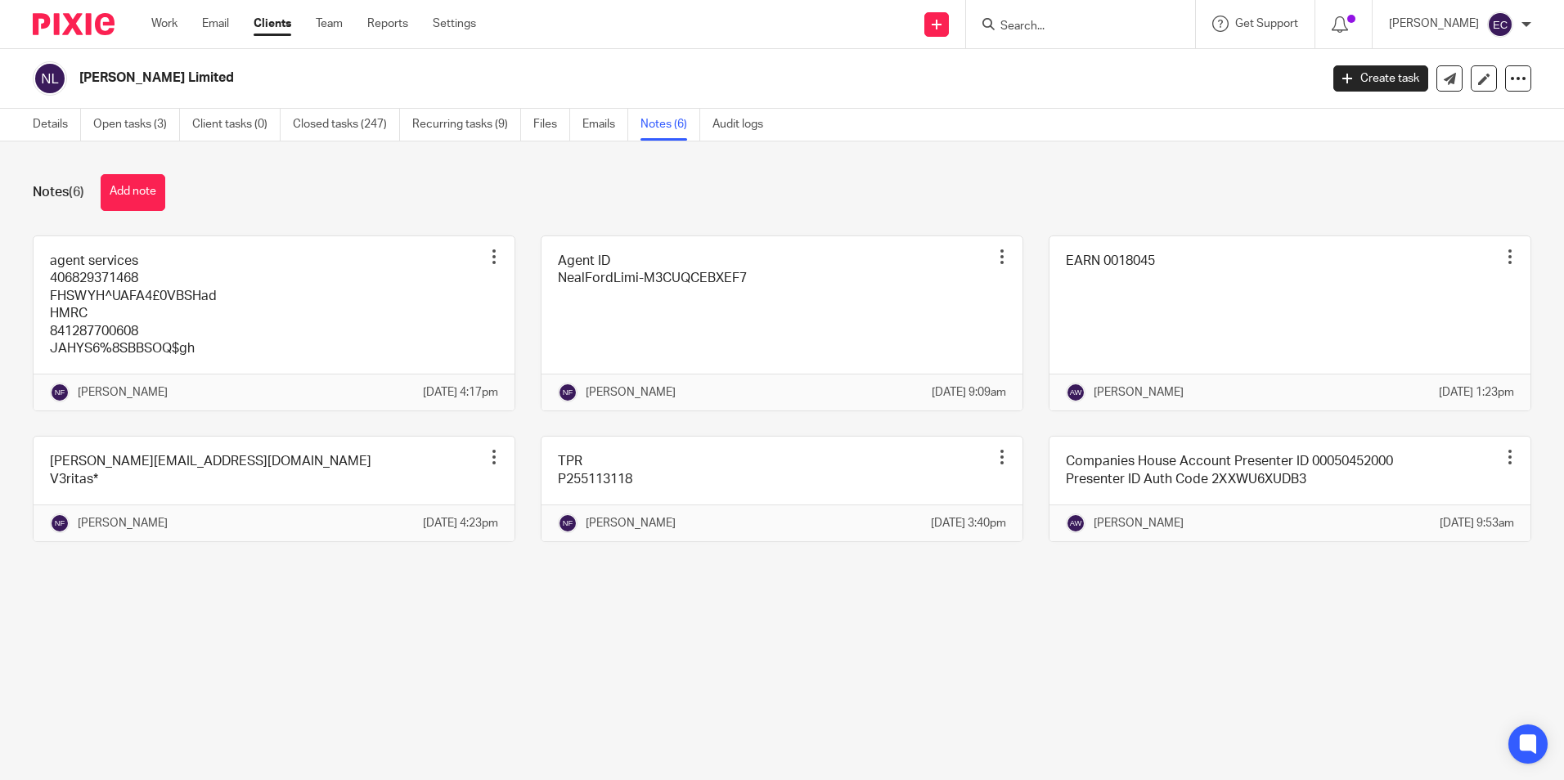
click at [1030, 16] on form at bounding box center [1086, 24] width 174 height 20
click at [1020, 34] on form at bounding box center [1086, 24] width 174 height 20
click at [1019, 27] on input "Search" at bounding box center [1072, 27] width 147 height 15
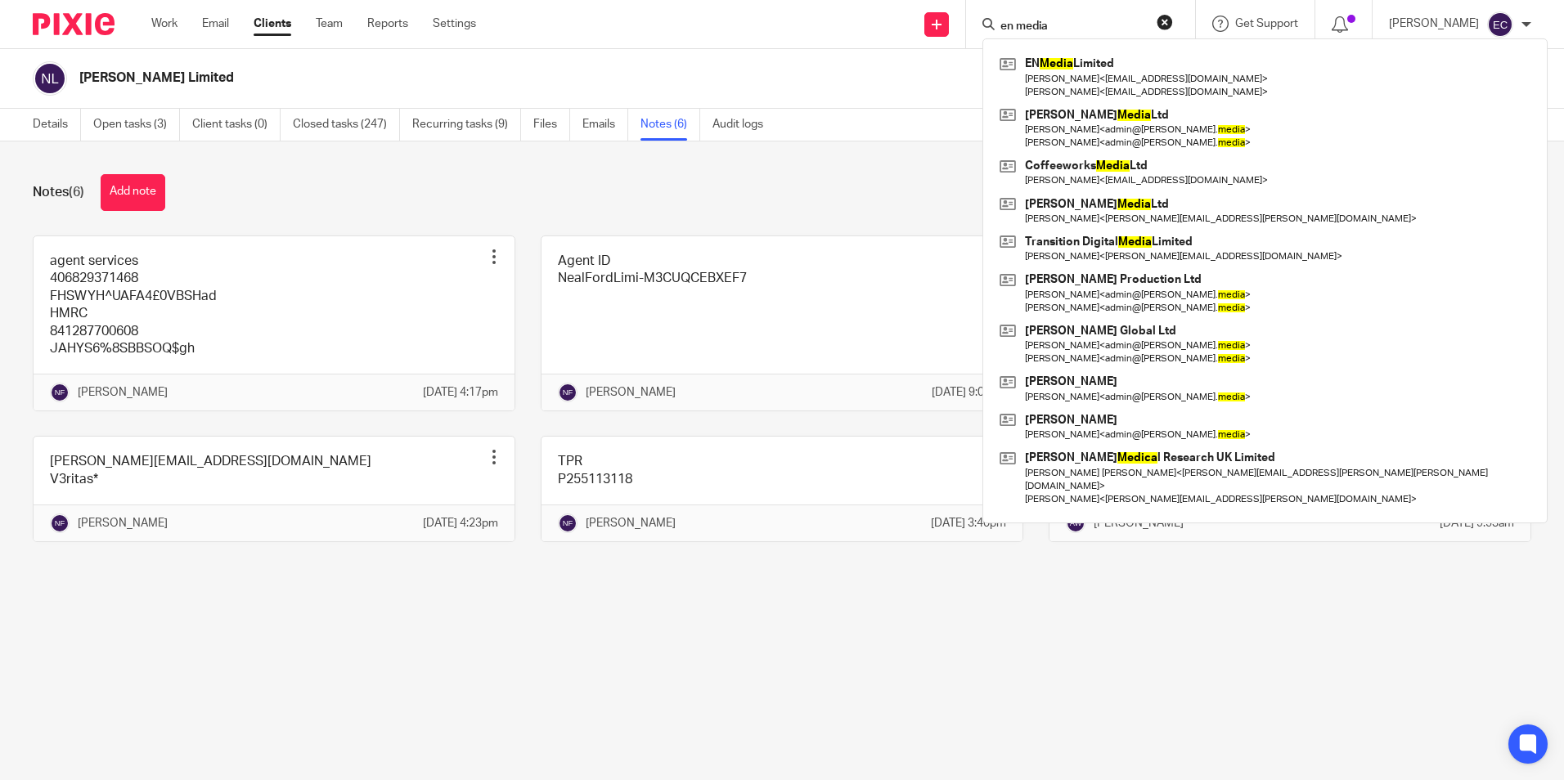
type input "en media"
click button "submit" at bounding box center [0, 0] width 0 height 0
click at [1131, 50] on div "EN Media Limited Matthew Norris < matthewpnorris@hotmail.com > Emily Norris < e…" at bounding box center [1264, 280] width 565 height 485
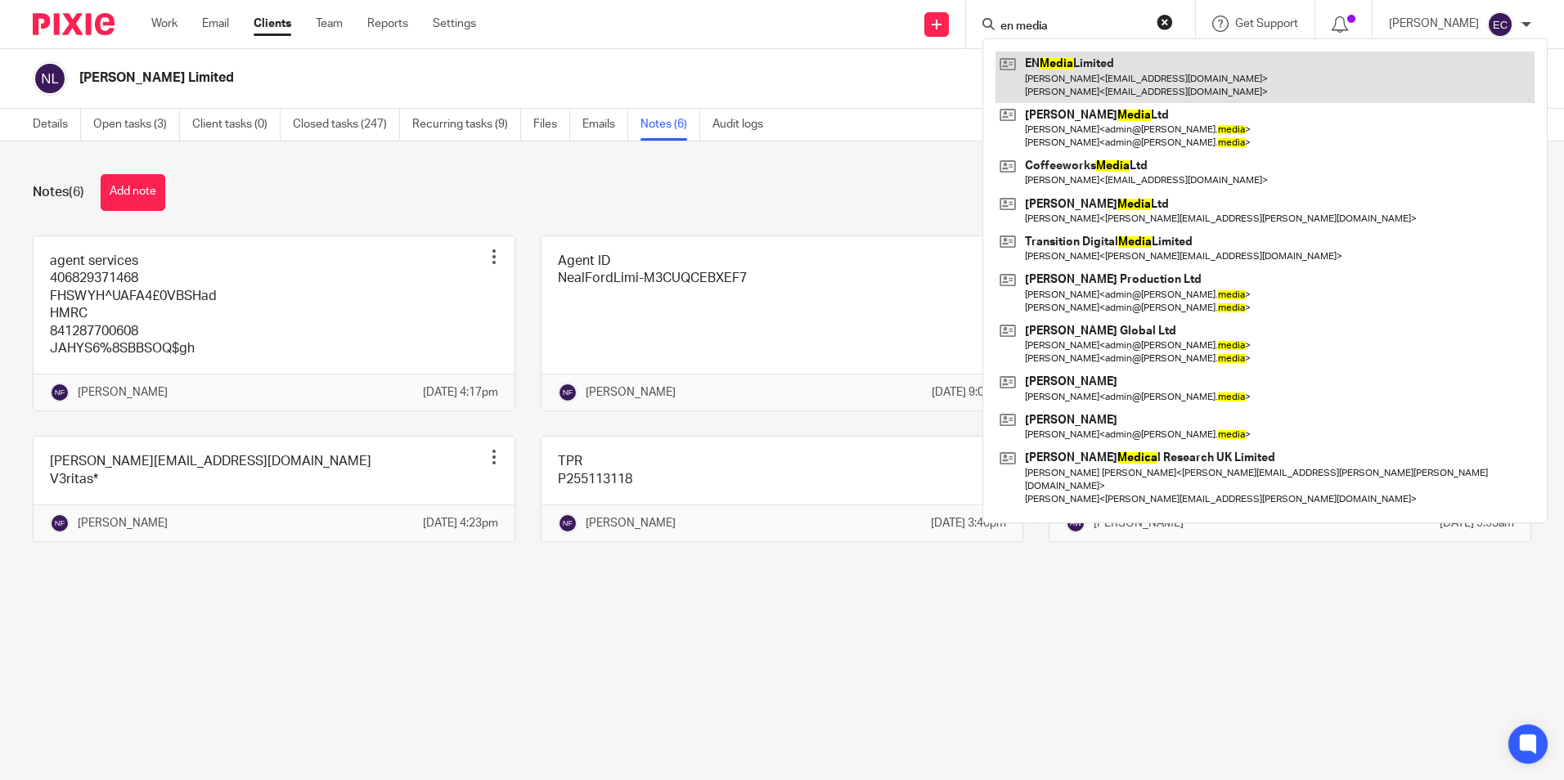
click at [1133, 68] on link at bounding box center [1265, 77] width 539 height 51
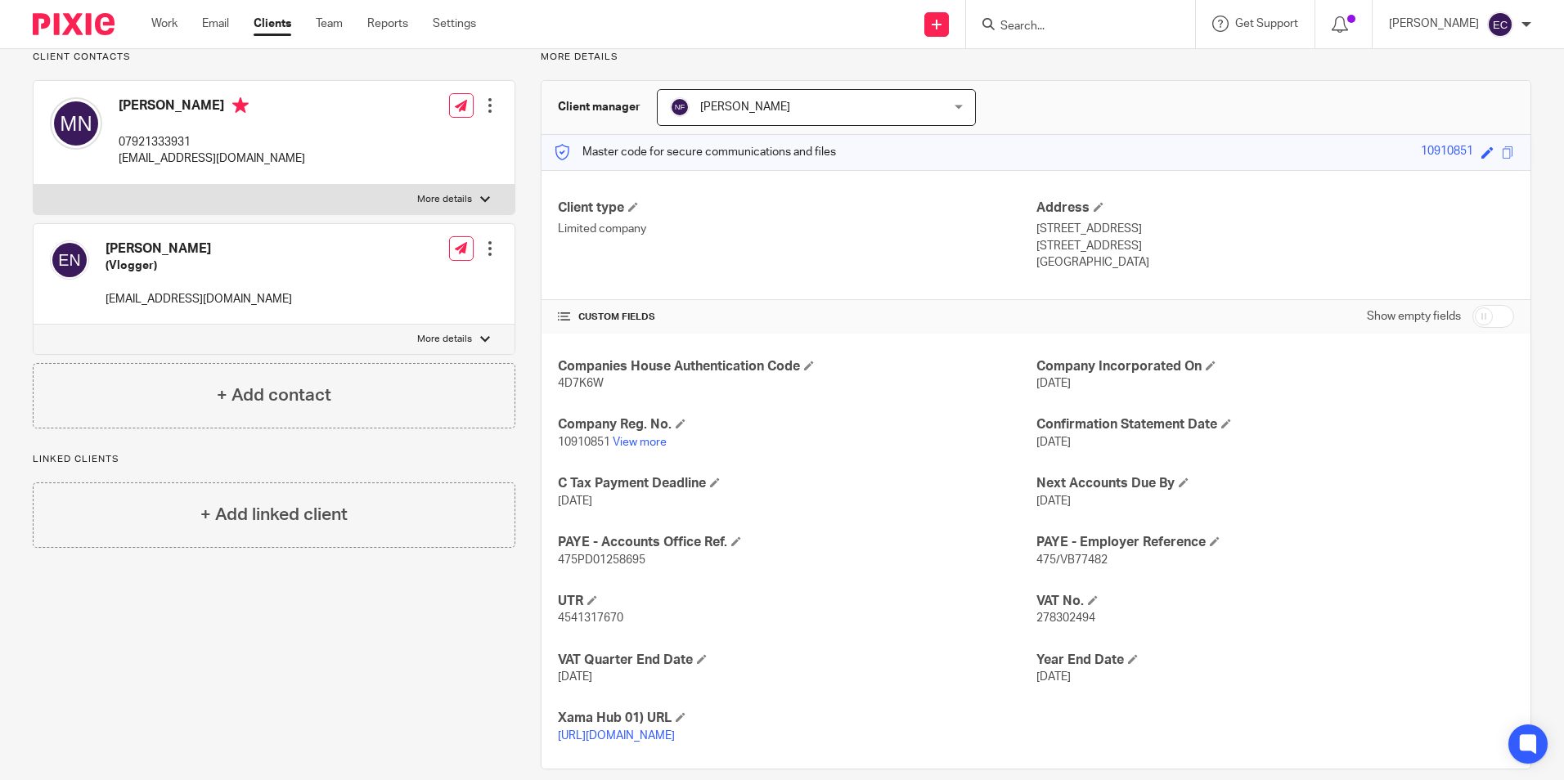
scroll to position [163, 0]
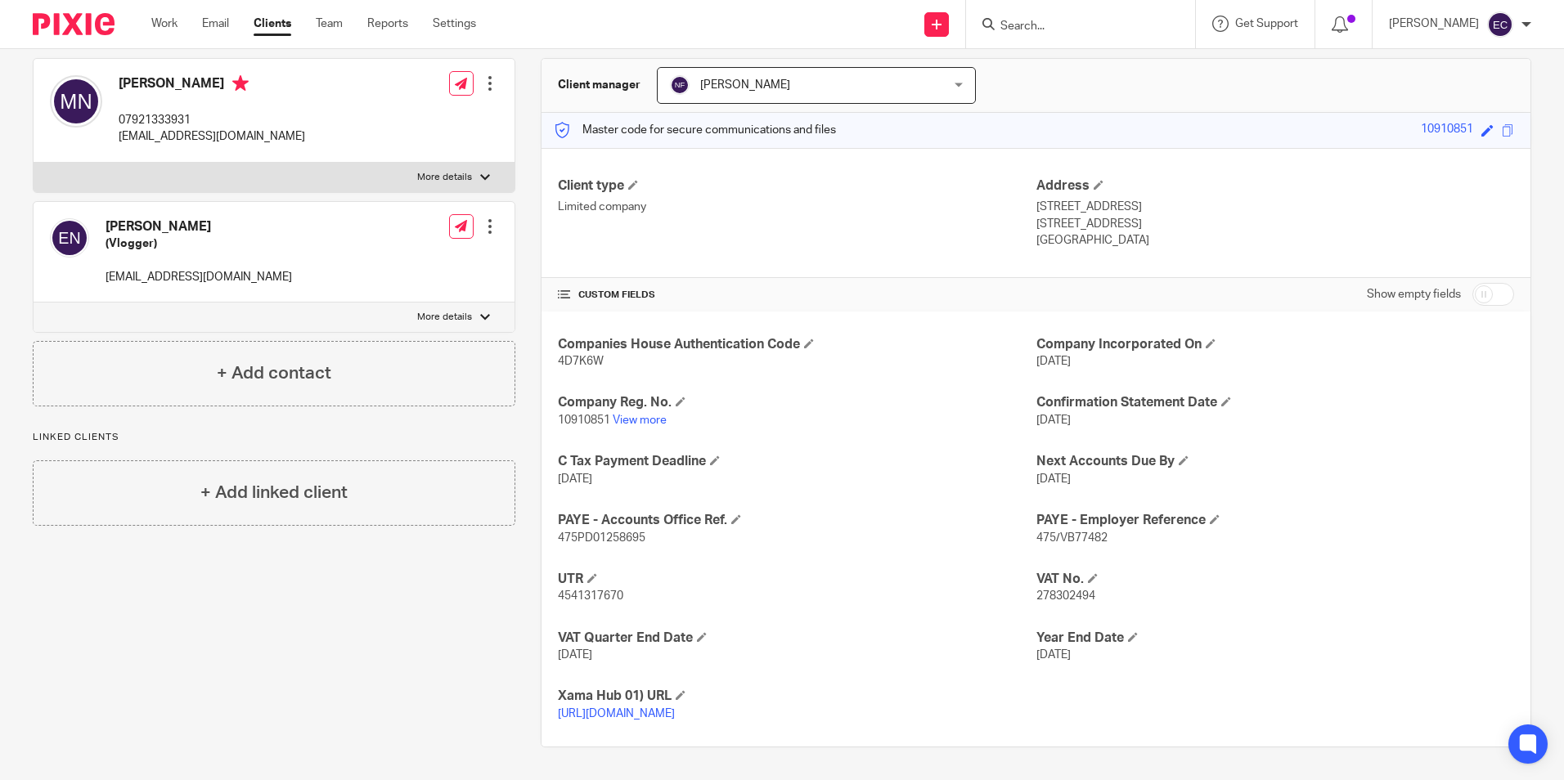
click at [1052, 591] on span "278302494" at bounding box center [1065, 596] width 59 height 11
copy span "278302494"
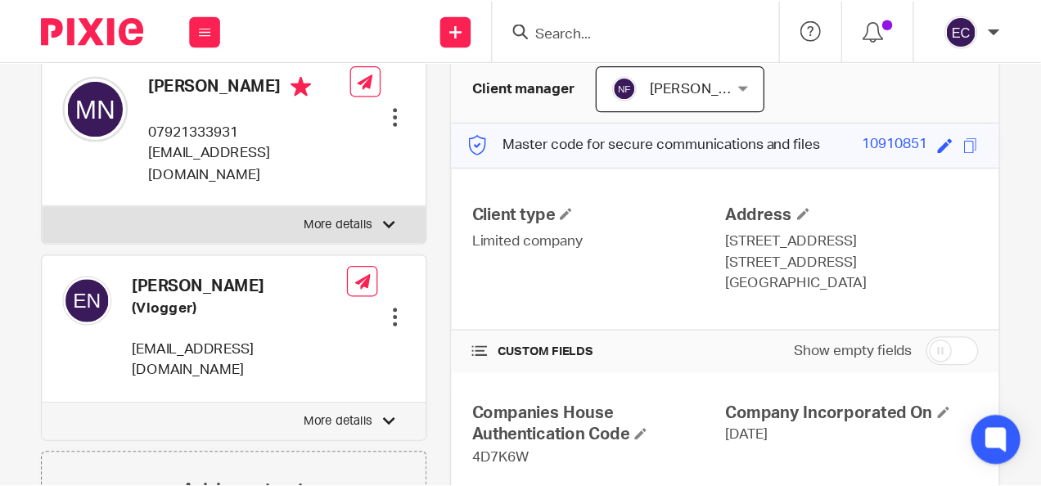
scroll to position [161, 0]
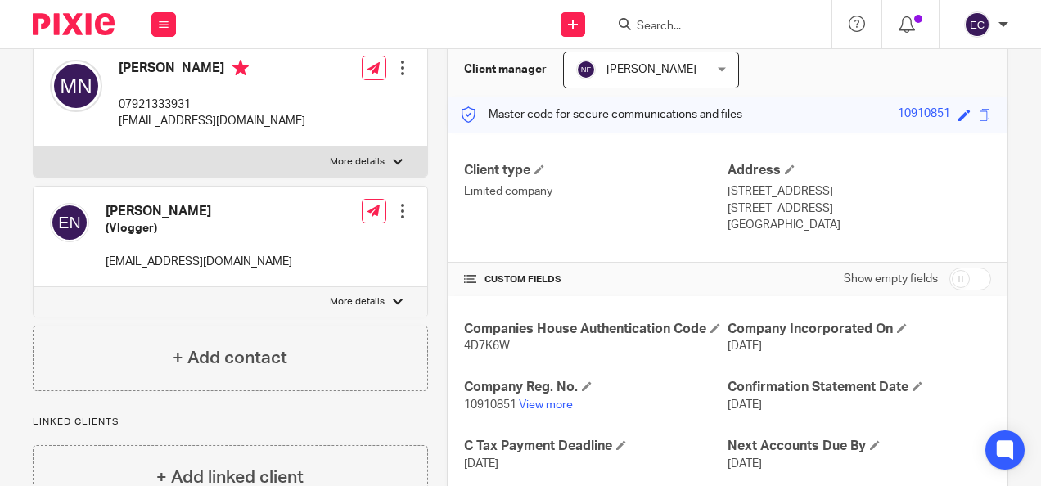
click at [650, 29] on input "Search" at bounding box center [708, 27] width 147 height 15
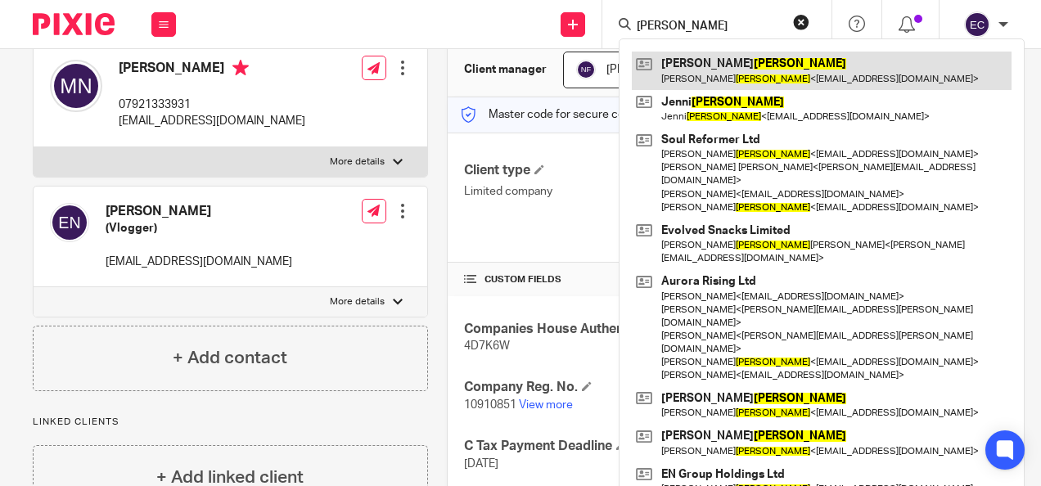
type input "morris"
click at [674, 58] on link at bounding box center [822, 71] width 380 height 38
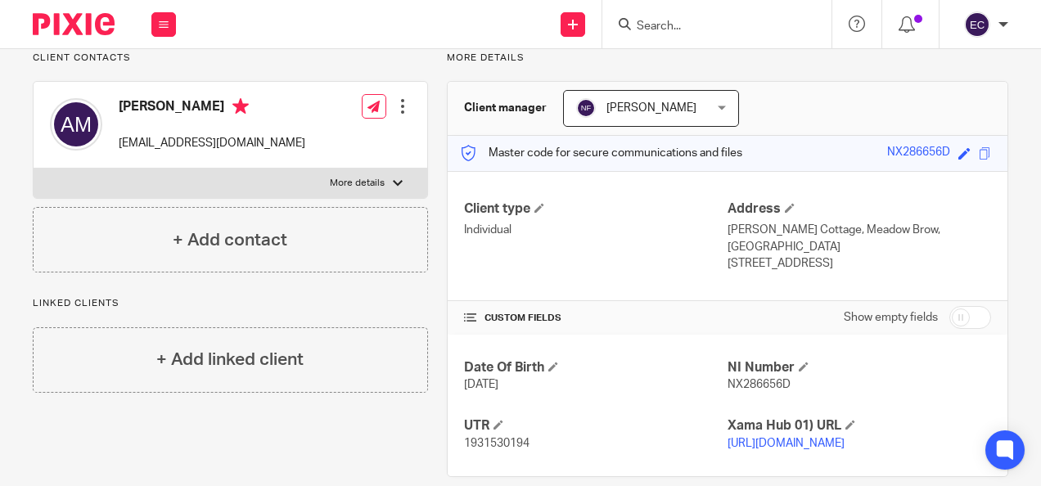
scroll to position [145, 0]
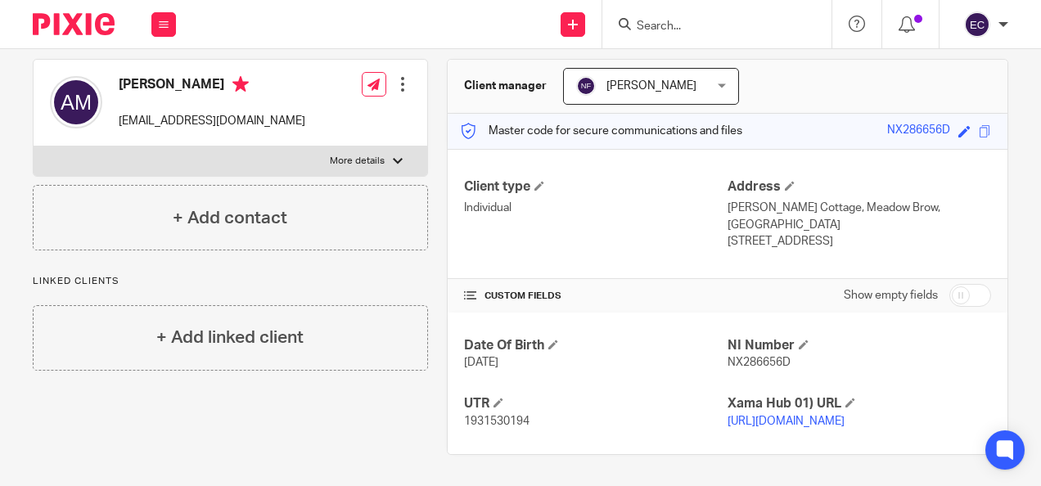
click at [507, 416] on span "1931530194" at bounding box center [496, 421] width 65 height 11
copy span "1931530194"
click at [728, 357] on span "NX286656D" at bounding box center [758, 362] width 63 height 11
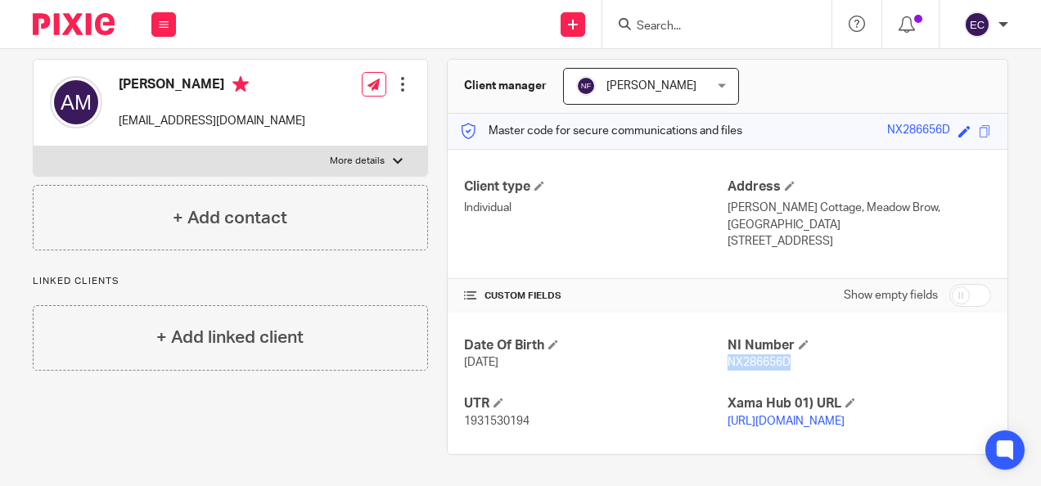
copy span "NX286656D"
